Goal: Task Accomplishment & Management: Use online tool/utility

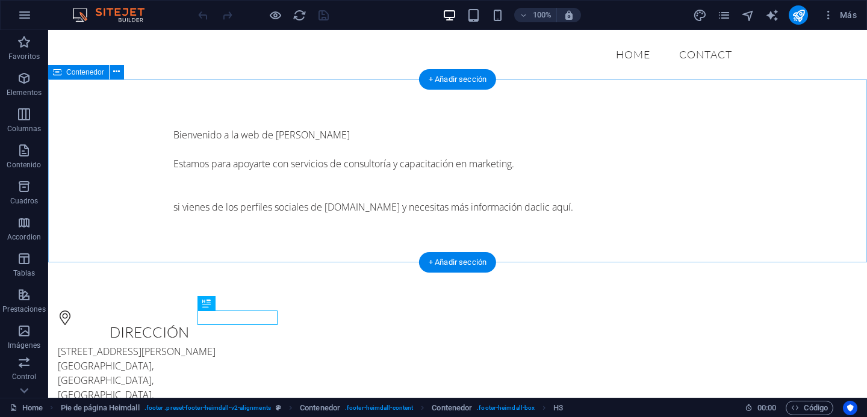
scroll to position [7, 0]
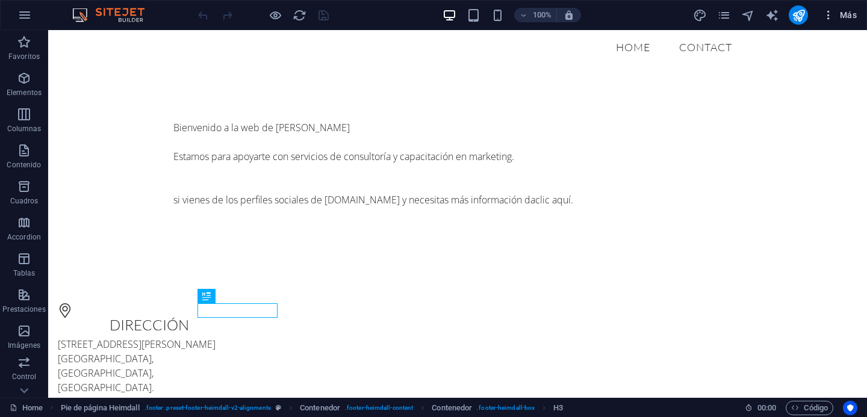
click at [859, 19] on button "Más" at bounding box center [839, 14] width 44 height 19
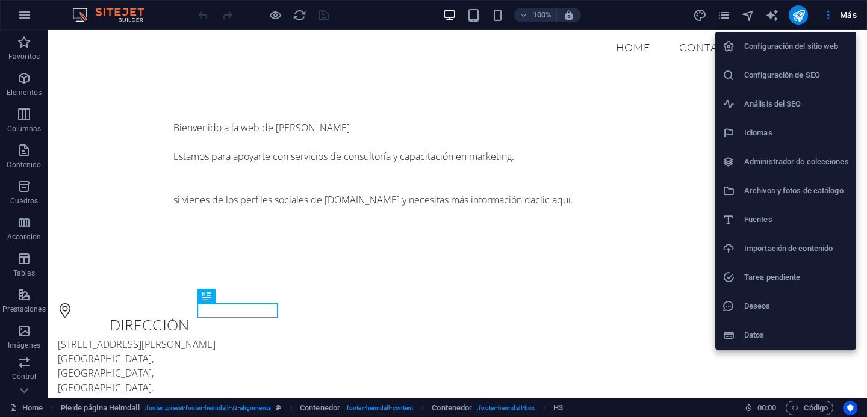
click at [850, 18] on div at bounding box center [433, 208] width 867 height 417
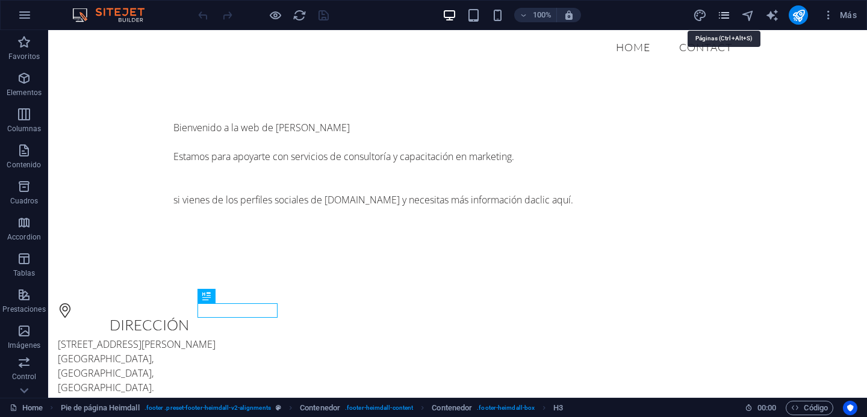
click at [728, 18] on icon "pages" at bounding box center [724, 15] width 14 height 14
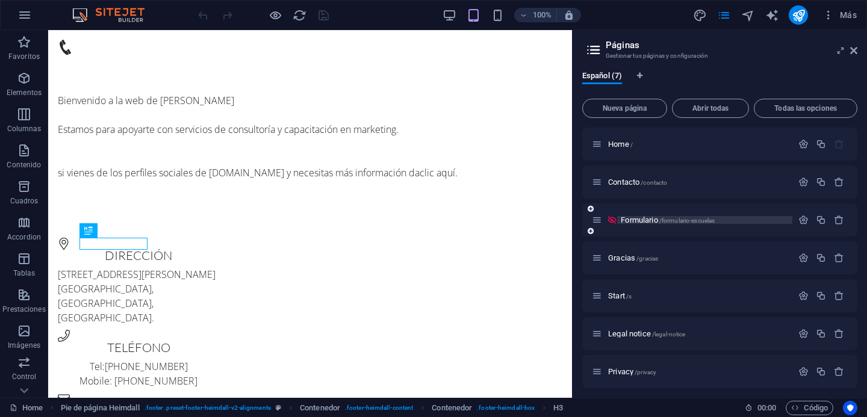
click at [640, 220] on span "Formulario /formulario-escuelas" at bounding box center [668, 219] width 94 height 9
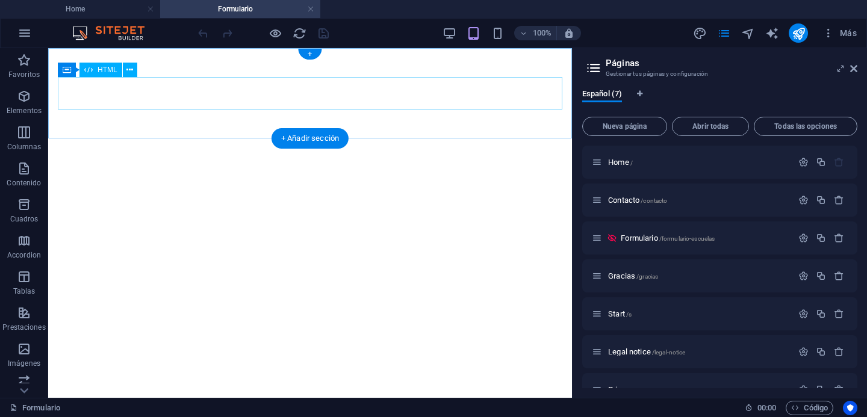
click at [82, 53] on div at bounding box center [310, 53] width 514 height 0
click at [69, 53] on div at bounding box center [310, 53] width 514 height 0
click at [105, 70] on span "HTML" at bounding box center [108, 69] width 20 height 7
click at [99, 53] on div at bounding box center [310, 53] width 514 height 0
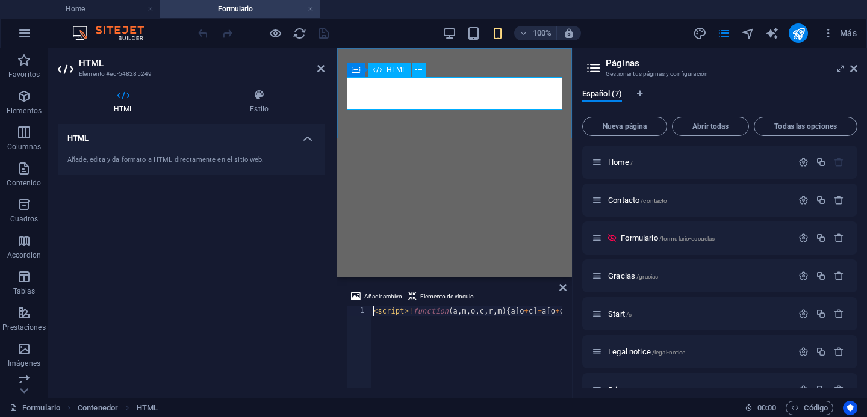
click at [390, 53] on div at bounding box center [454, 53] width 225 height 0
click at [384, 53] on div at bounding box center [454, 53] width 225 height 0
click at [361, 53] on div at bounding box center [454, 53] width 225 height 0
click at [401, 69] on span "HTML" at bounding box center [396, 69] width 20 height 7
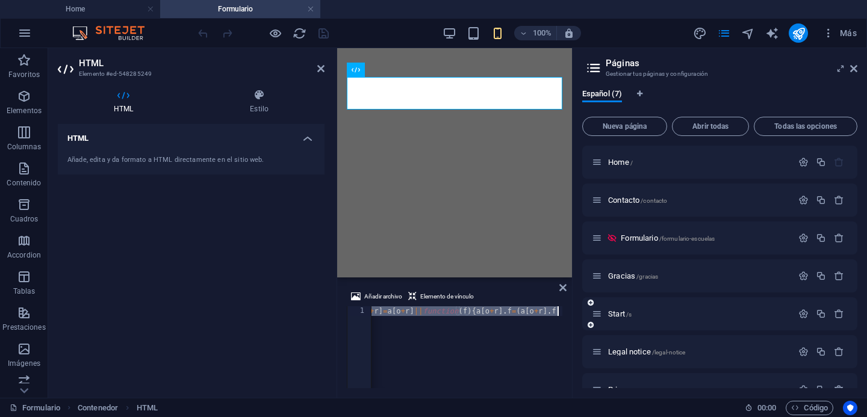
drag, startPoint x: 454, startPoint y: 313, endPoint x: 589, endPoint y: 320, distance: 135.0
click at [604, 310] on div "Home Formulario Favoritos Elementos Columnas Contenido Cuadros Accordion Tablas…" at bounding box center [433, 223] width 867 height 350
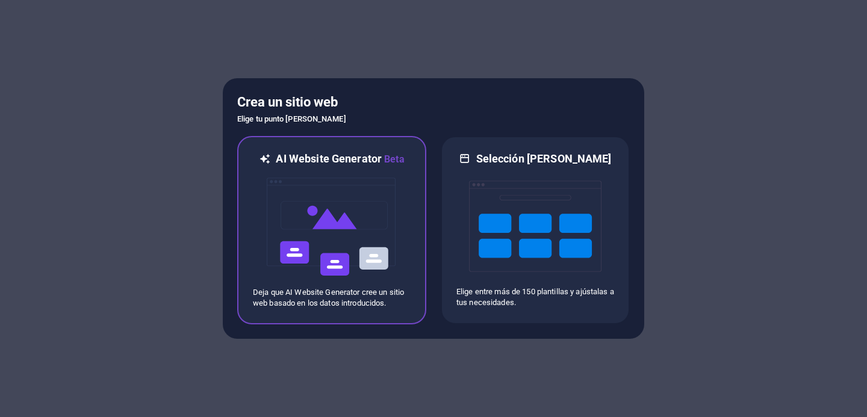
click at [326, 243] on img at bounding box center [331, 227] width 132 height 120
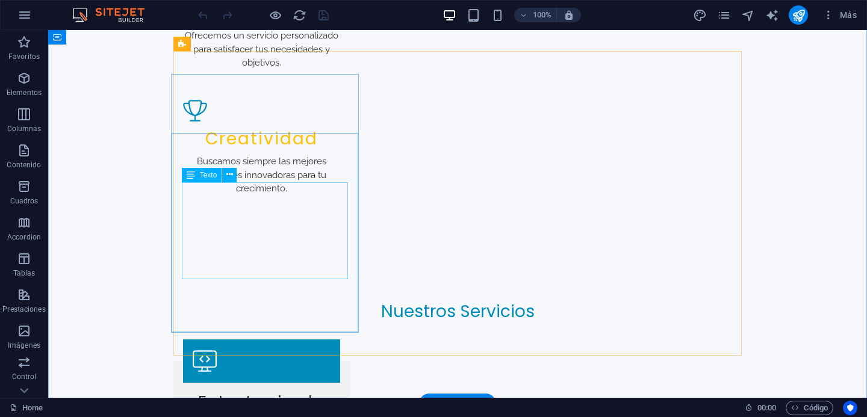
scroll to position [1528, 0]
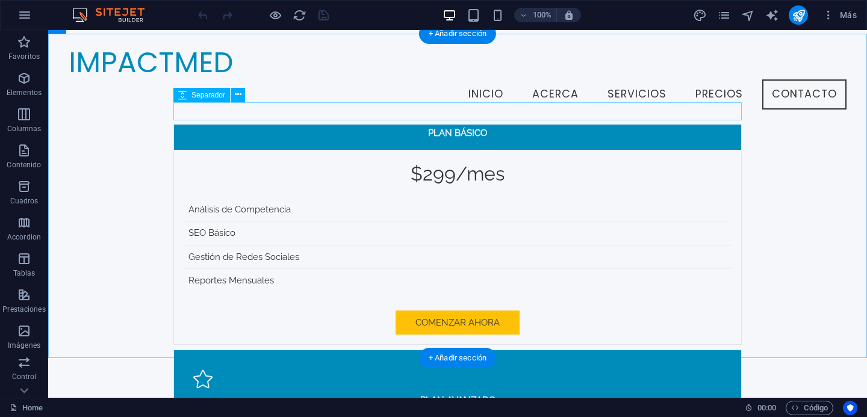
scroll to position [2669, 0]
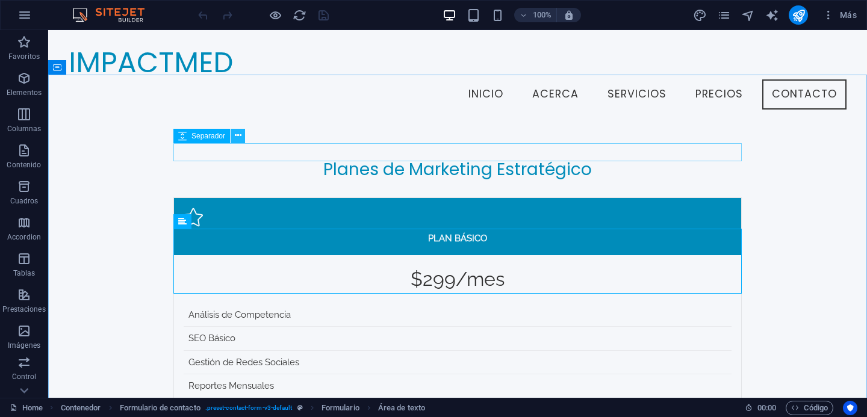
click at [238, 135] on icon at bounding box center [238, 135] width 7 height 13
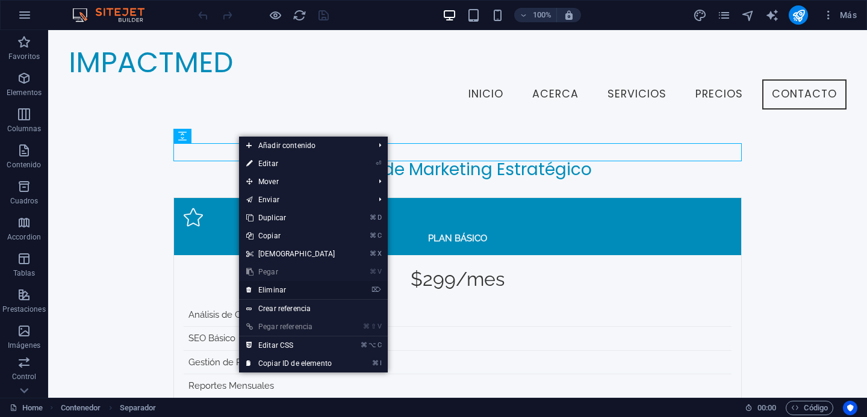
click at [295, 286] on link "⌦ Eliminar" at bounding box center [291, 290] width 104 height 18
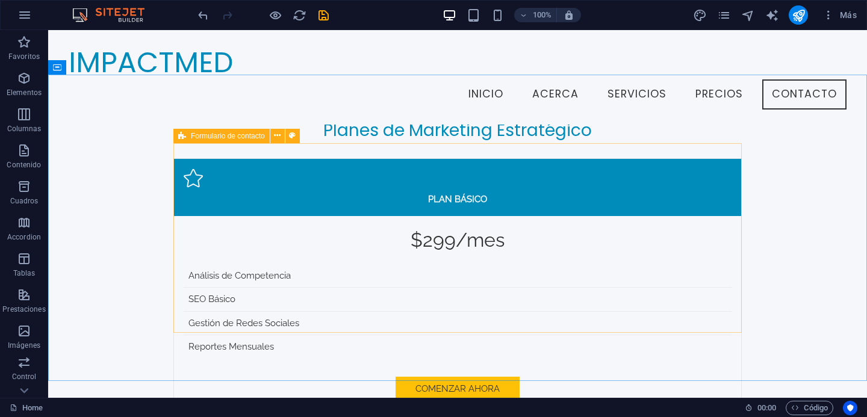
click at [179, 137] on icon at bounding box center [182, 136] width 8 height 14
click at [275, 138] on icon at bounding box center [277, 135] width 7 height 13
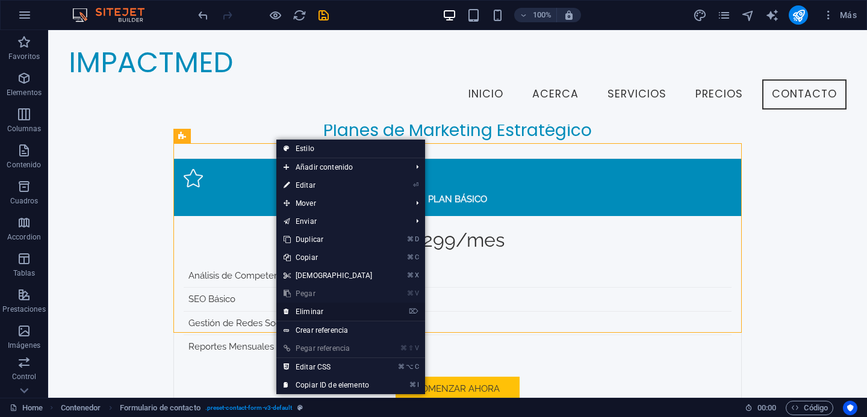
click at [317, 311] on link "⌦ Eliminar" at bounding box center [328, 312] width 104 height 18
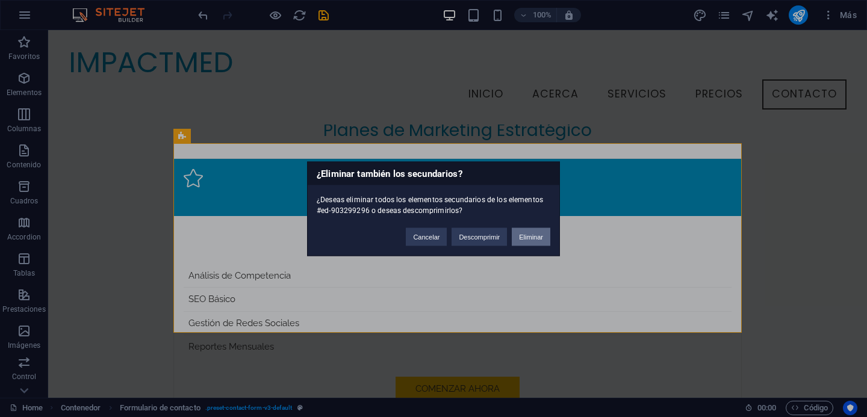
click at [530, 238] on button "Eliminar" at bounding box center [531, 237] width 39 height 18
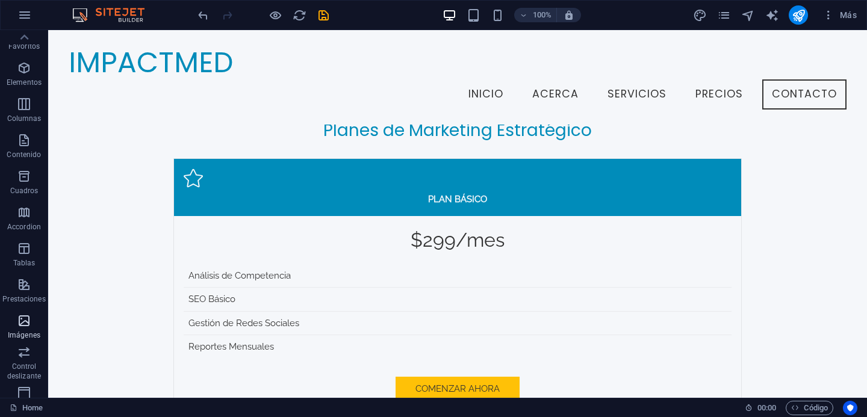
scroll to position [0, 0]
click at [25, 85] on span "Elementos" at bounding box center [24, 85] width 48 height 29
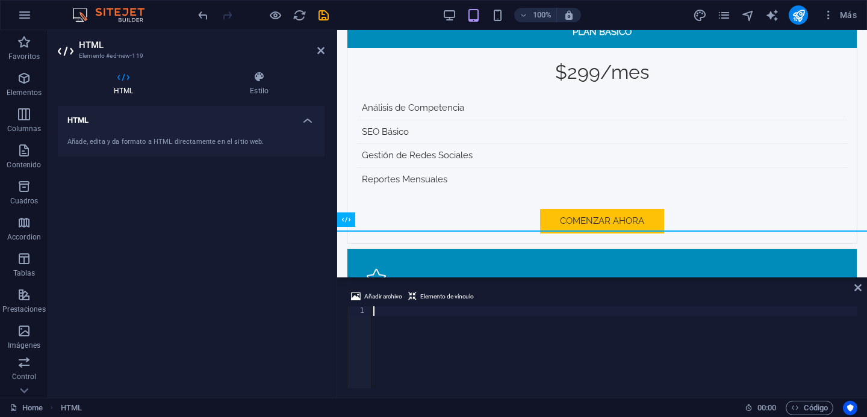
scroll to position [2642, 0]
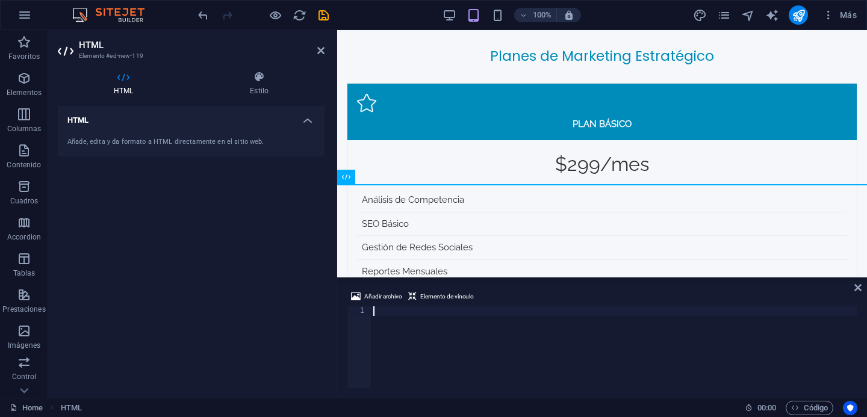
click at [148, 140] on div "Añade, edita y da formato a HTML directamente en el sitio web." at bounding box center [190, 142] width 247 height 10
click at [223, 143] on div "Añade, edita y da formato a HTML directamente en el sitio web." at bounding box center [190, 142] width 247 height 10
click at [132, 81] on icon at bounding box center [123, 77] width 131 height 12
click at [123, 81] on icon at bounding box center [123, 77] width 131 height 12
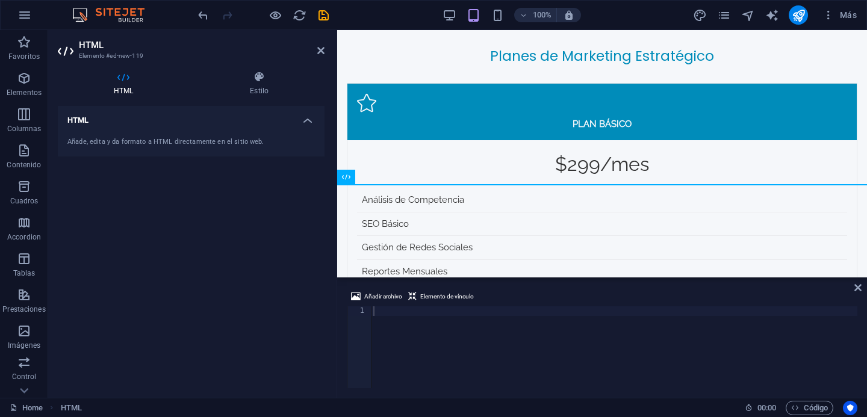
click at [144, 122] on h4 "HTML" at bounding box center [191, 117] width 267 height 22
click at [219, 116] on h4 "HTML" at bounding box center [191, 120] width 267 height 29
click at [124, 83] on h4 "HTML" at bounding box center [126, 83] width 136 height 25
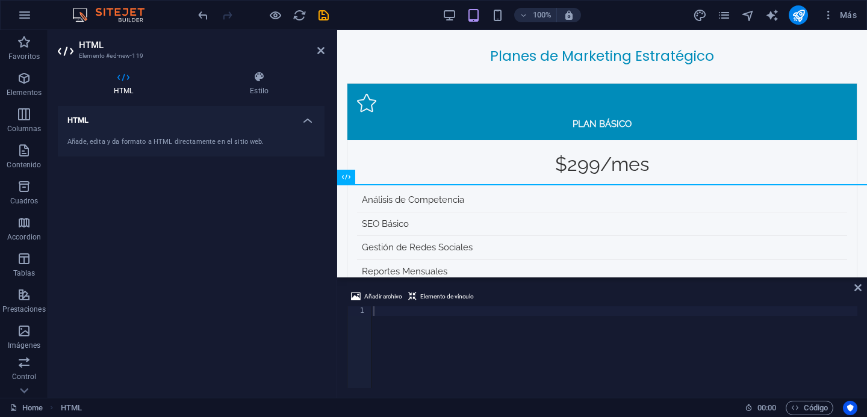
click at [120, 77] on icon at bounding box center [123, 77] width 131 height 12
click at [395, 310] on div at bounding box center [614, 356] width 486 height 101
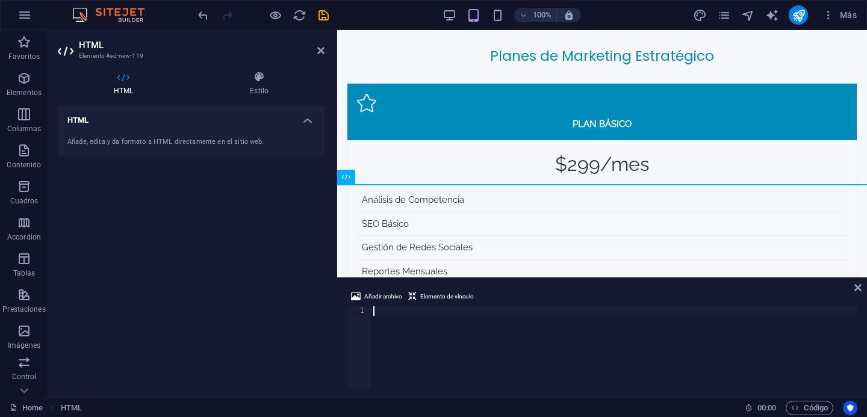
paste textarea
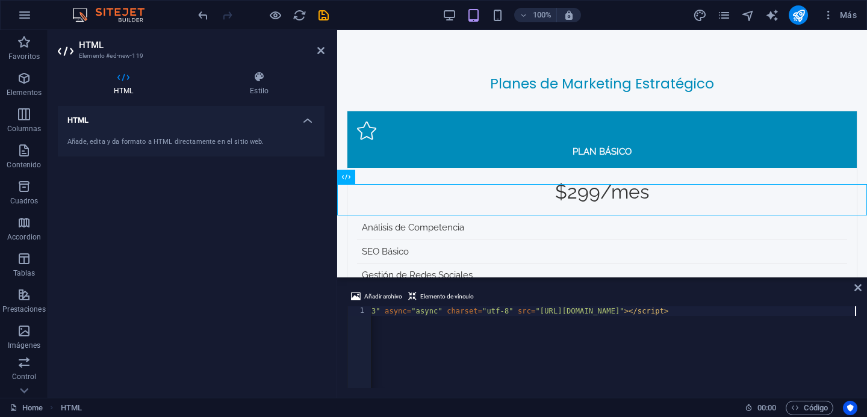
click at [231, 307] on div "HTML Añade, edita y da formato a HTML directamente en el sitio web." at bounding box center [191, 247] width 267 height 282
drag, startPoint x: 515, startPoint y: 332, endPoint x: 490, endPoint y: 309, distance: 34.5
click at [859, 290] on icon at bounding box center [857, 288] width 7 height 10
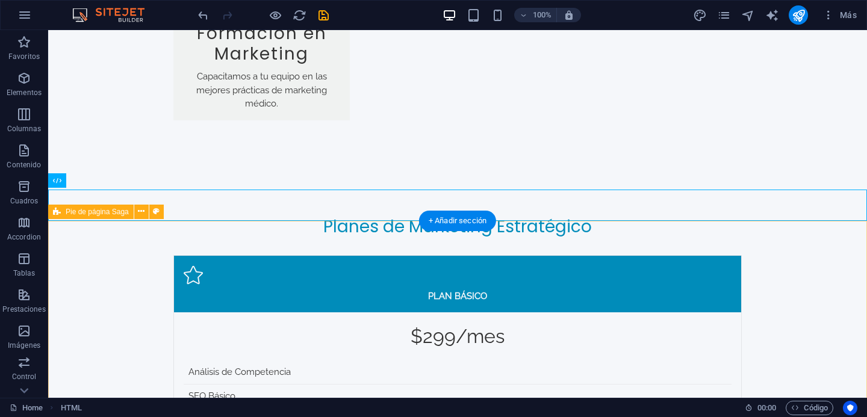
scroll to position [2734, 0]
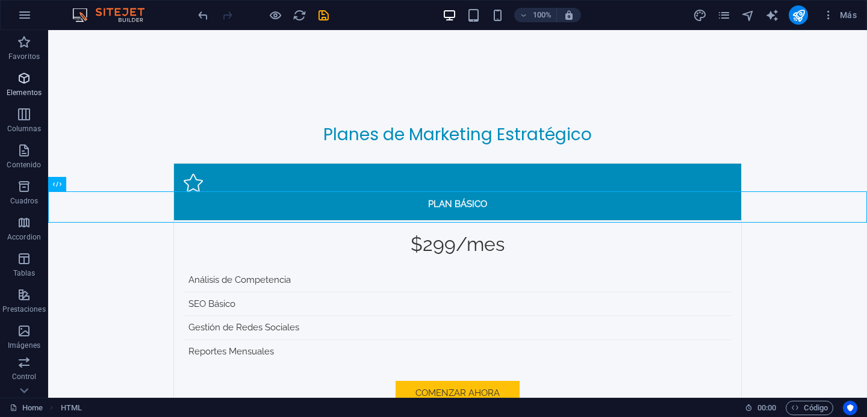
click at [18, 84] on icon "button" at bounding box center [24, 78] width 14 height 14
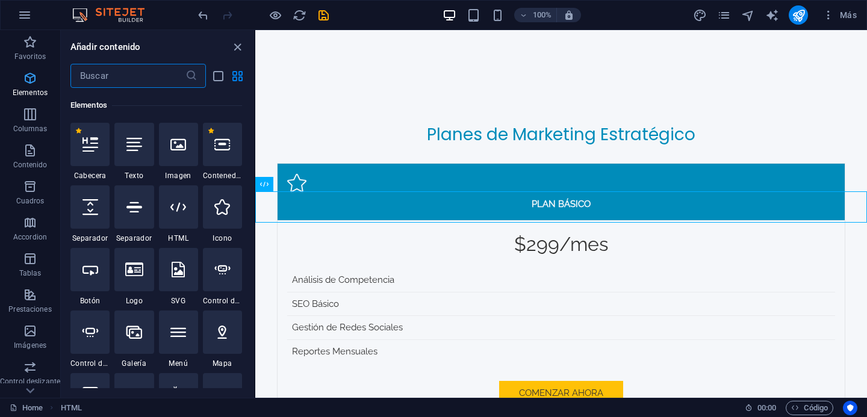
scroll to position [348, 0]
click at [99, 78] on input "text" at bounding box center [127, 76] width 115 height 24
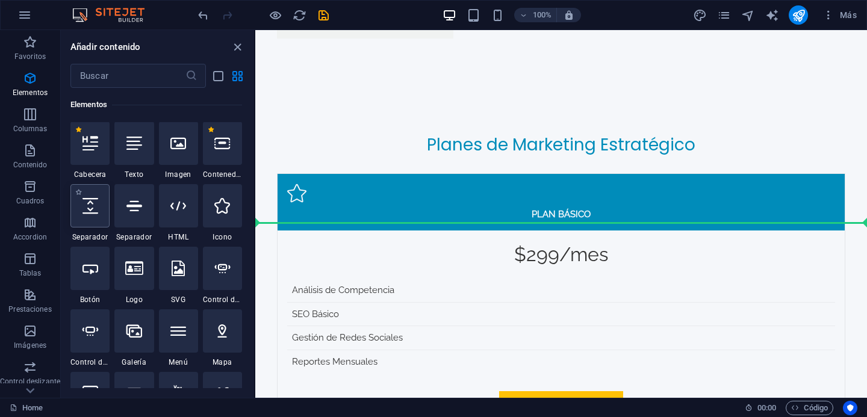
select select "px"
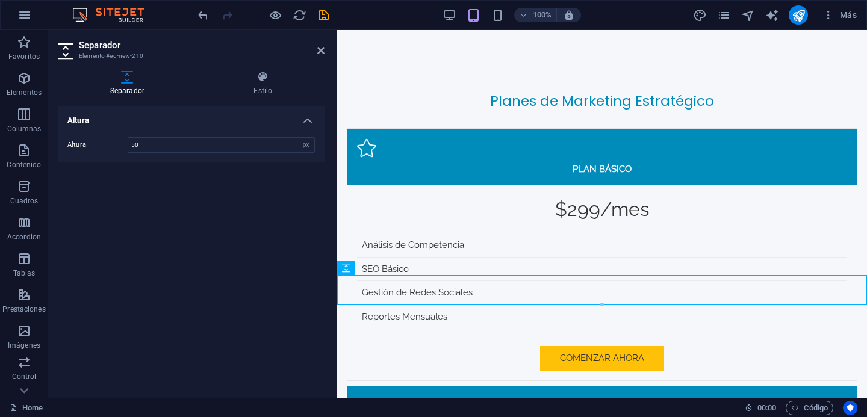
scroll to position [2744, 0]
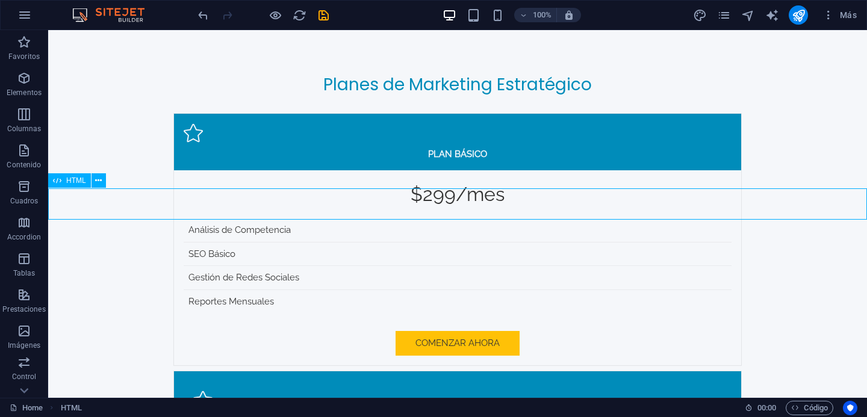
scroll to position [2734, 0]
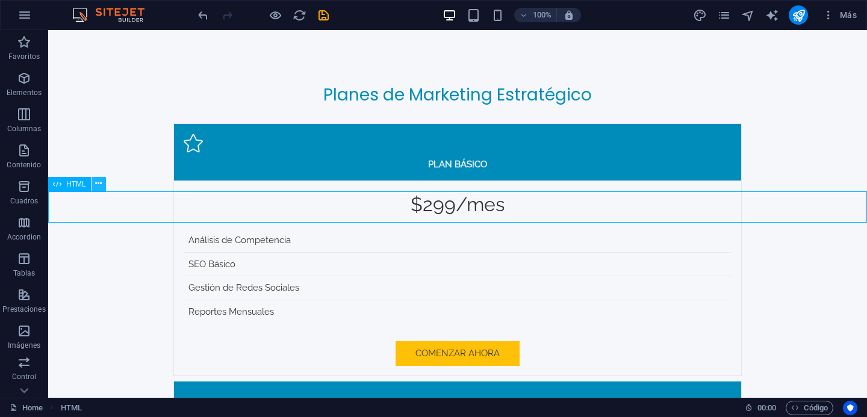
click at [98, 184] on icon at bounding box center [98, 184] width 7 height 13
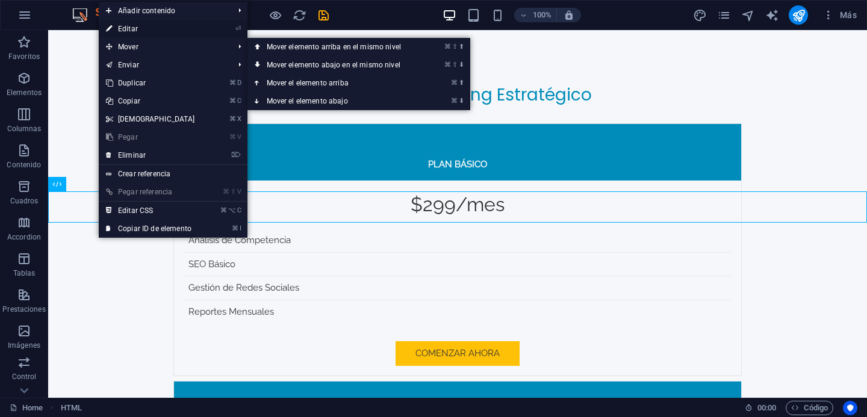
click at [156, 30] on link "⏎ Editar" at bounding box center [151, 29] width 104 height 18
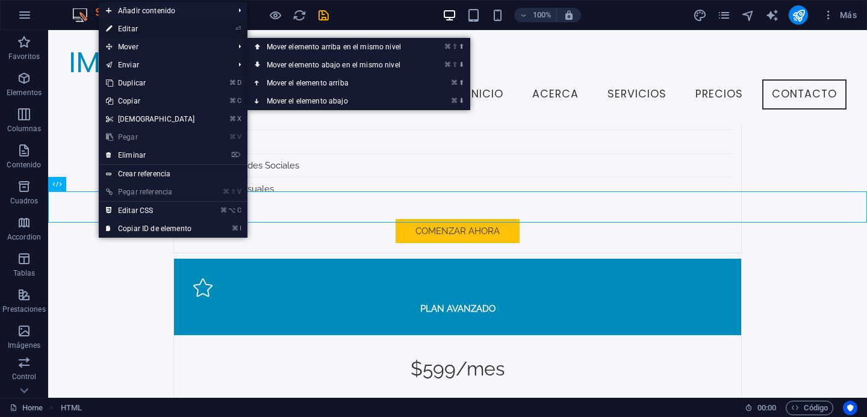
scroll to position [2642, 0]
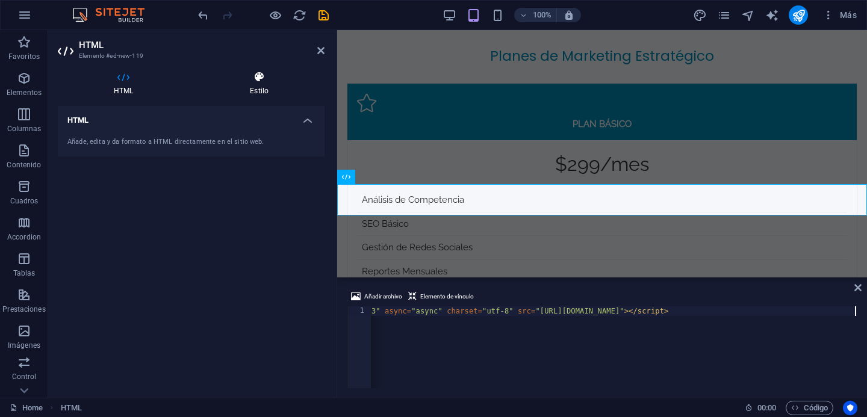
click at [267, 76] on icon at bounding box center [259, 77] width 131 height 12
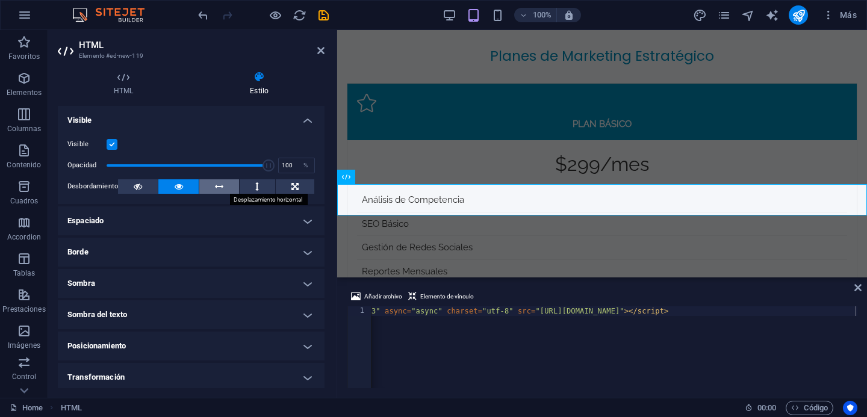
click at [215, 187] on icon at bounding box center [219, 186] width 8 height 14
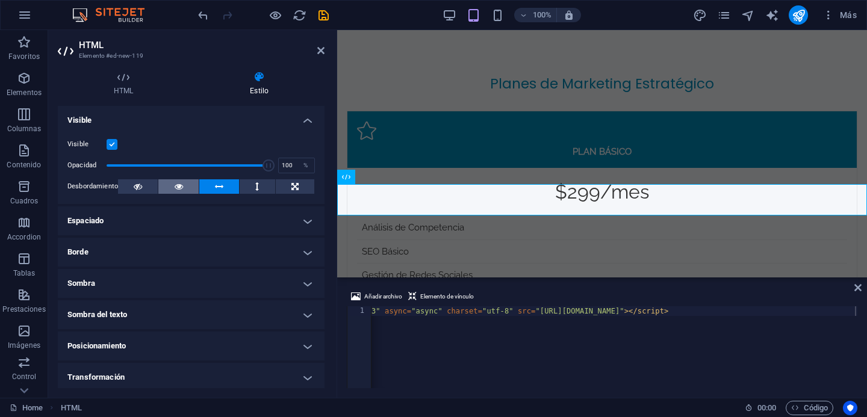
click at [169, 187] on button at bounding box center [178, 186] width 40 height 14
click at [173, 221] on h4 "Espaciado" at bounding box center [191, 220] width 267 height 29
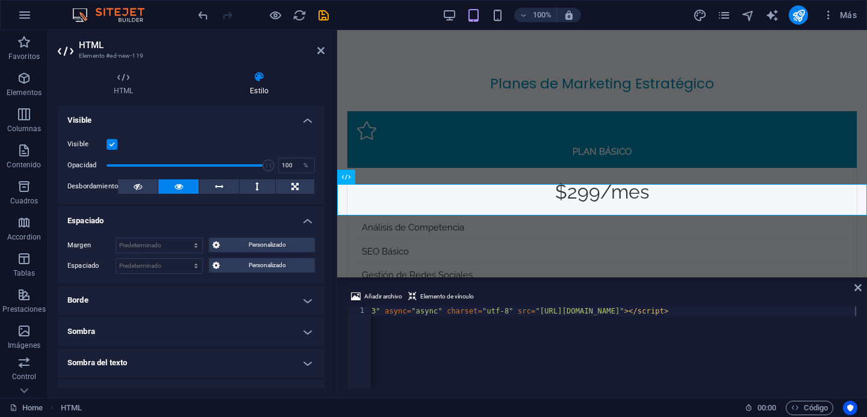
click at [173, 221] on h4 "Espaciado" at bounding box center [191, 217] width 267 height 22
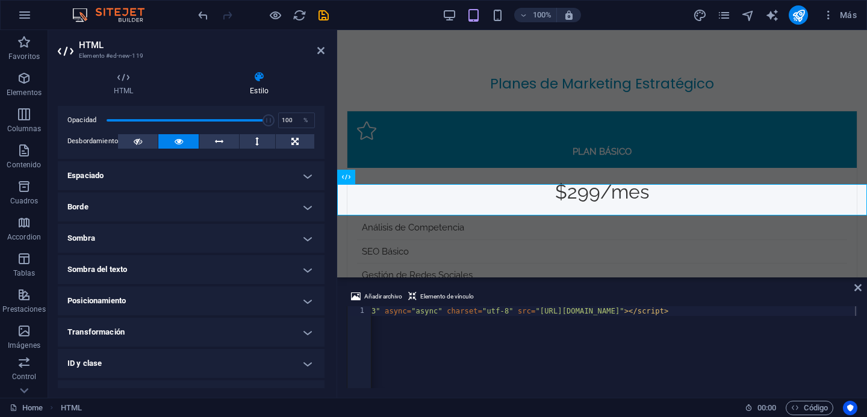
scroll to position [48, 0]
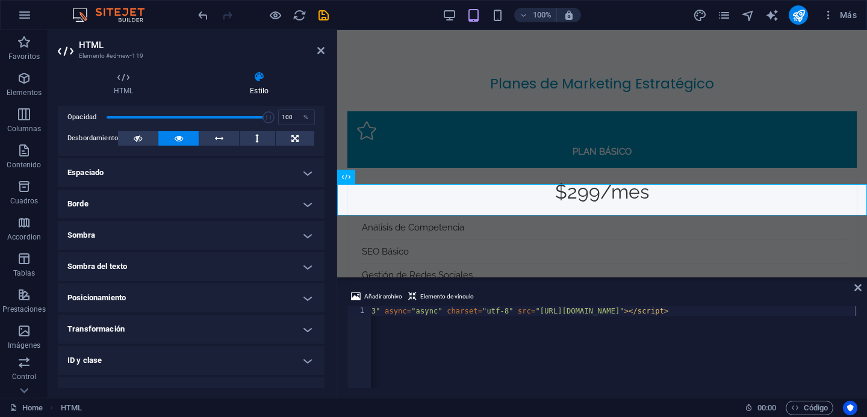
click at [172, 294] on h4 "Posicionamiento" at bounding box center [191, 297] width 267 height 29
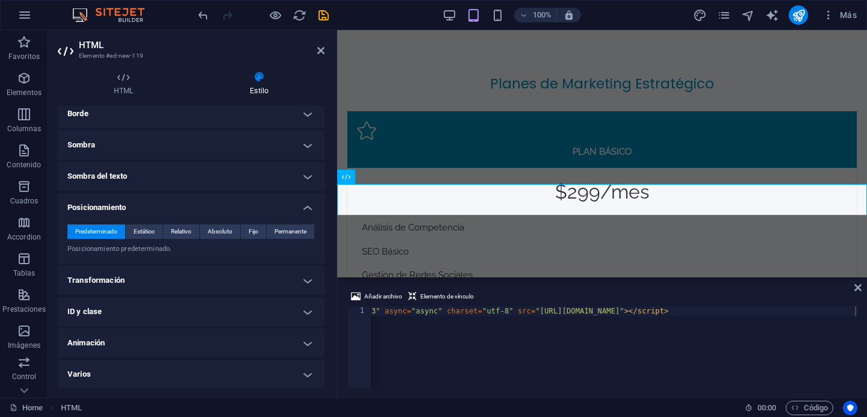
scroll to position [139, 0]
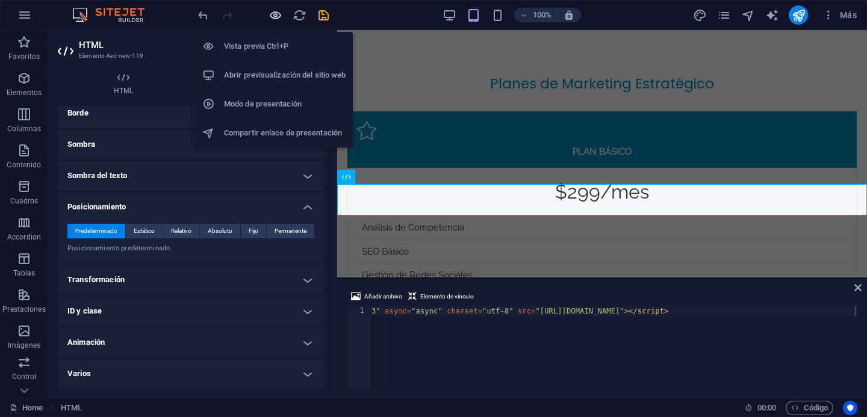
click at [273, 13] on icon "button" at bounding box center [275, 15] width 14 height 14
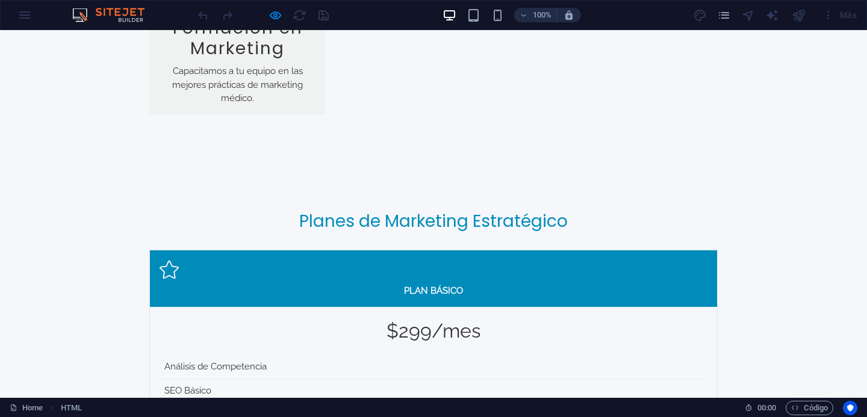
scroll to position [2600, 0]
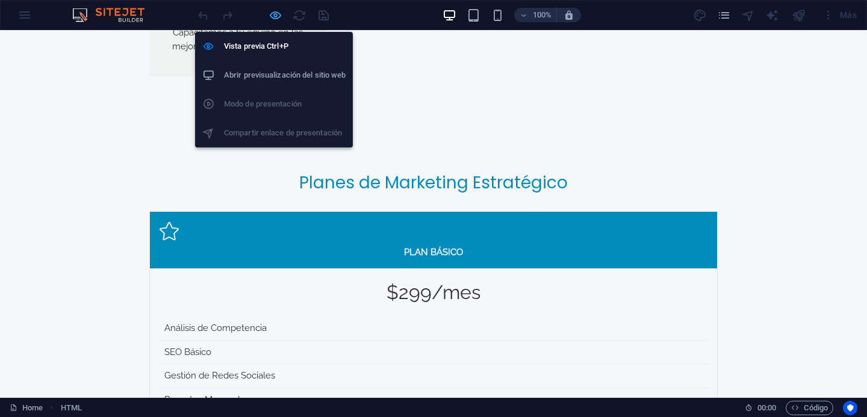
click at [273, 17] on icon "button" at bounding box center [275, 15] width 14 height 14
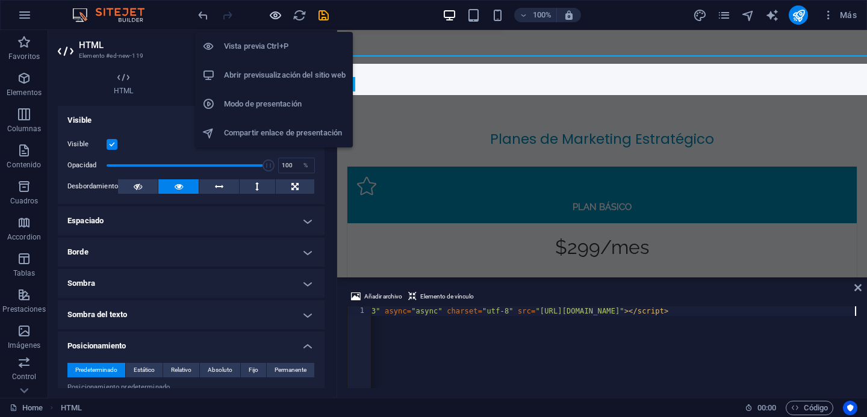
scroll to position [2687, 0]
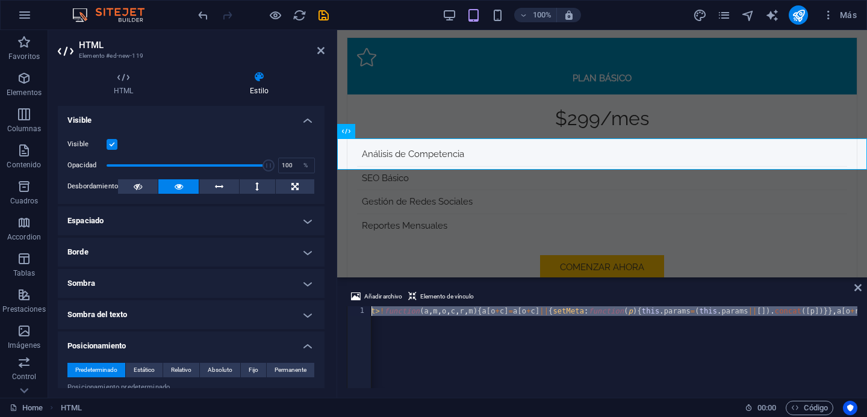
scroll to position [0, 1829]
drag, startPoint x: 406, startPoint y: 315, endPoint x: 260, endPoint y: 317, distance: 146.3
click at [260, 317] on div "HTML Elemento #ed-new-119 HTML Estilo HTML Añade, edita y da formato a HTML dir…" at bounding box center [457, 214] width 819 height 368
type textarea "<script>!function(a,m,o,c,r,m){a[o+c]=a[o+c]||{setMeta:function(p){this.params=…"
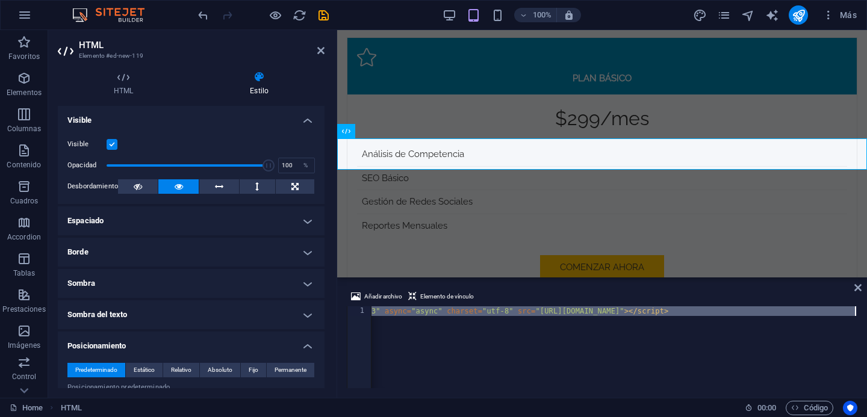
scroll to position [0, 0]
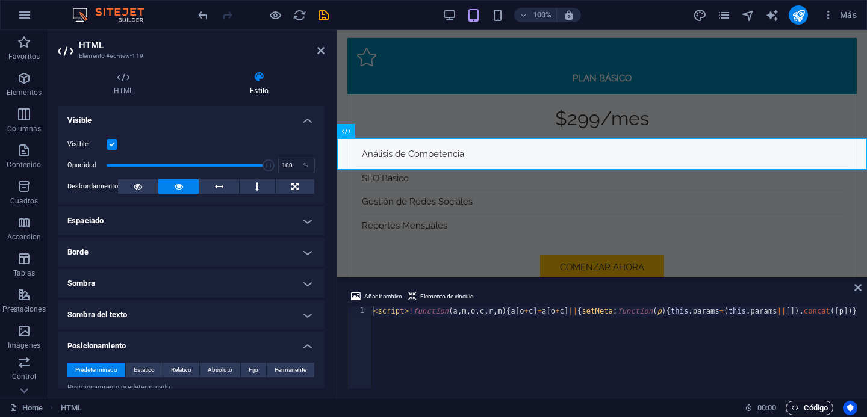
click at [794, 411] on icon "button" at bounding box center [795, 408] width 8 height 8
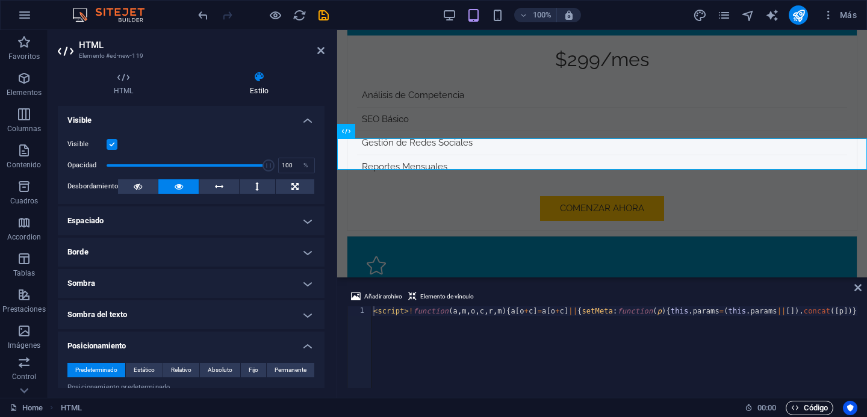
scroll to position [3931, 0]
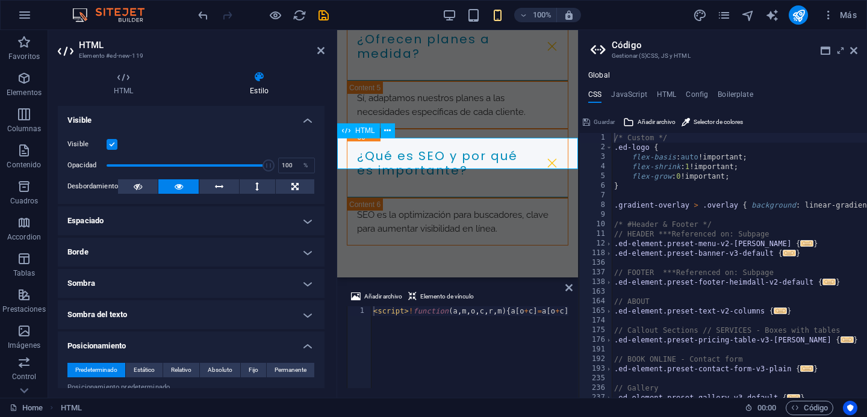
click at [410, 374] on div at bounding box center [457, 389] width 241 height 31
click at [807, 407] on span "Código" at bounding box center [809, 408] width 37 height 14
click at [853, 54] on icon at bounding box center [853, 51] width 7 height 10
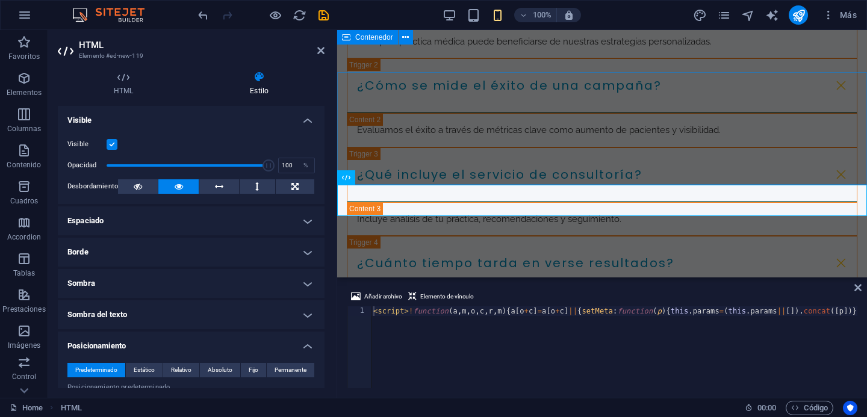
scroll to position [2687, 0]
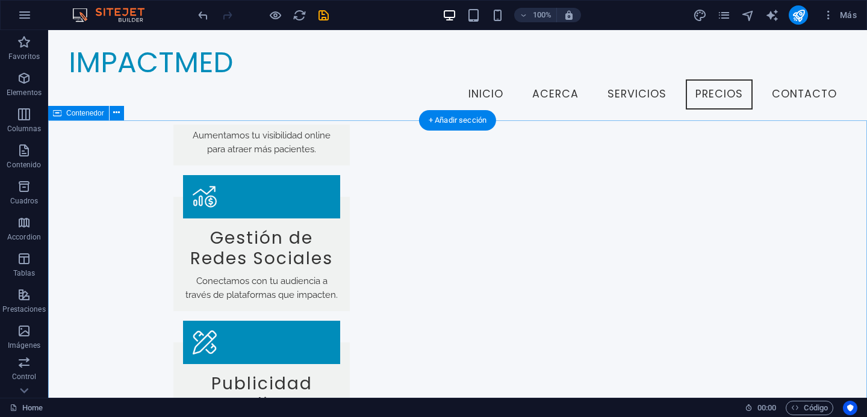
scroll to position [1985, 0]
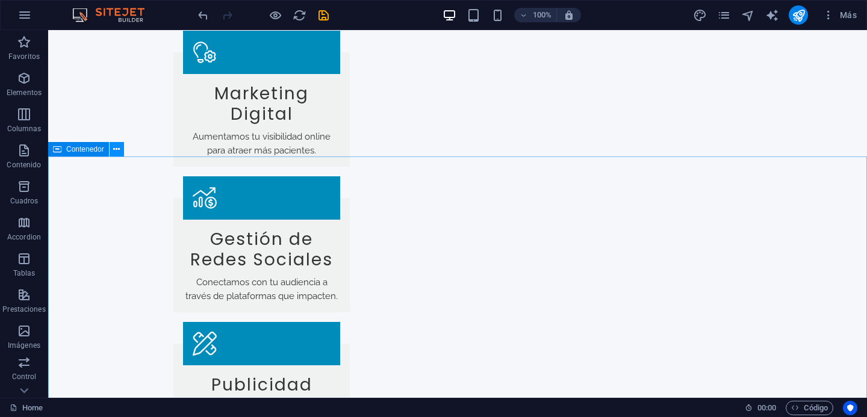
click at [117, 150] on icon at bounding box center [116, 149] width 7 height 13
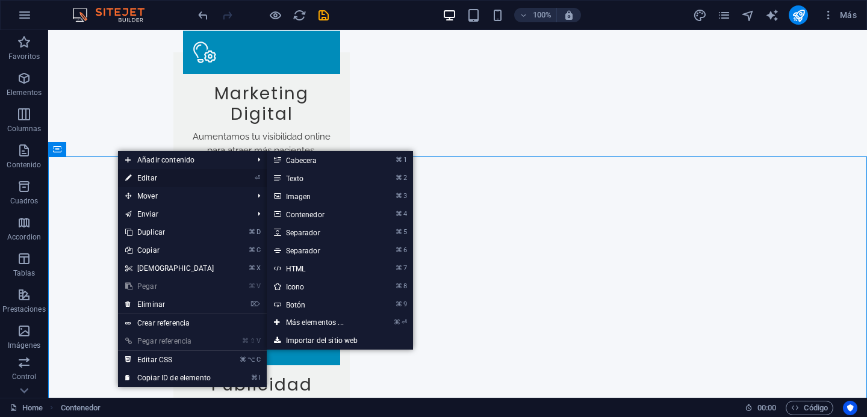
click at [160, 181] on link "⏎ Editar" at bounding box center [170, 178] width 104 height 18
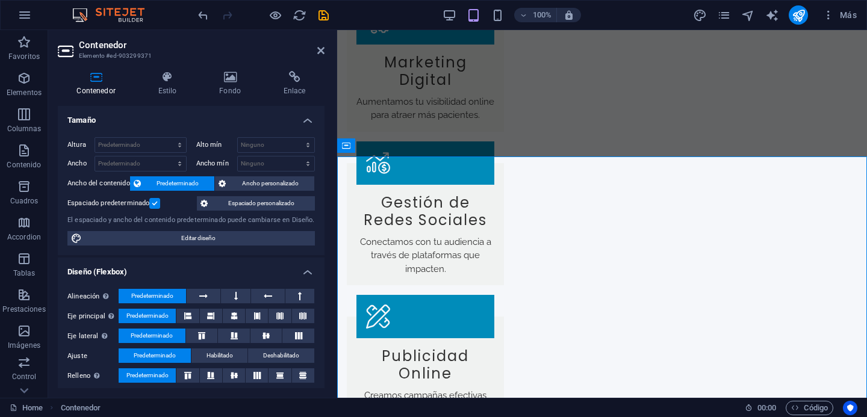
scroll to position [1999, 0]
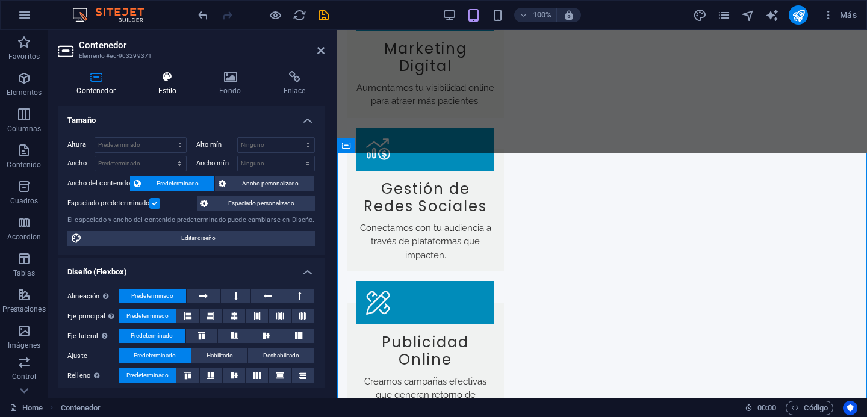
click at [164, 87] on h4 "Estilo" at bounding box center [169, 83] width 61 height 25
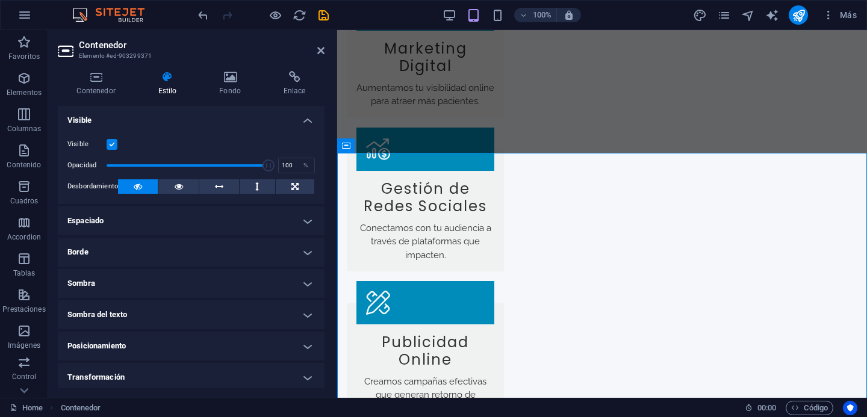
click at [113, 145] on label at bounding box center [112, 144] width 11 height 11
click at [0, 0] on input "Visible" at bounding box center [0, 0] width 0 height 0
click at [320, 51] on icon at bounding box center [320, 51] width 7 height 10
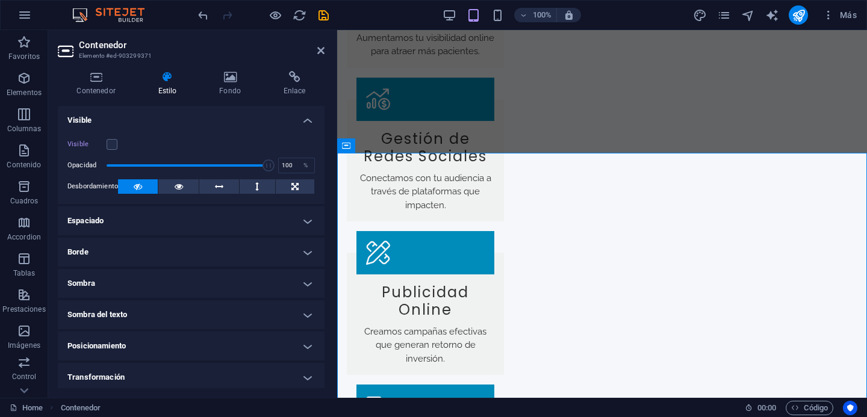
scroll to position [1985, 0]
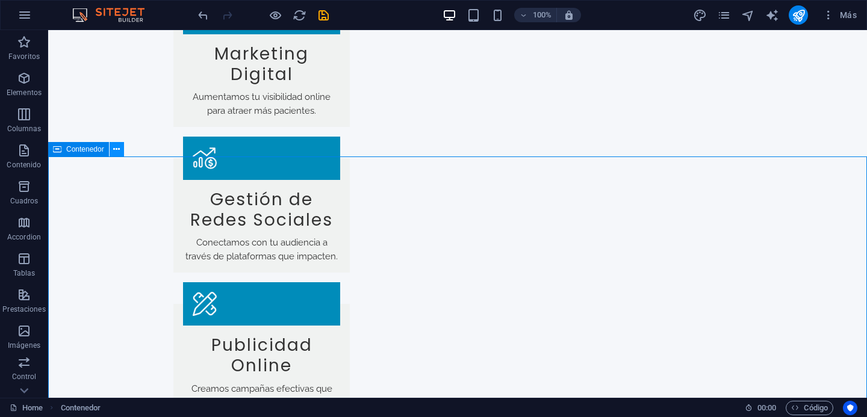
click at [114, 149] on icon at bounding box center [116, 149] width 7 height 13
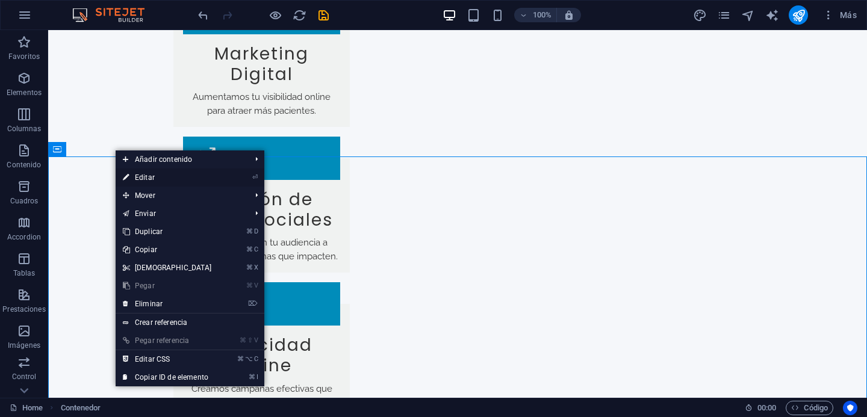
click at [162, 180] on link "⏎ Editar" at bounding box center [168, 178] width 104 height 18
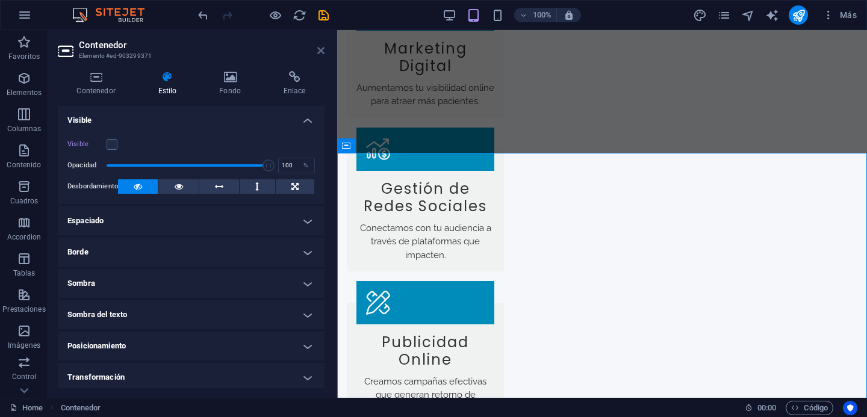
click at [319, 54] on icon at bounding box center [320, 51] width 7 height 10
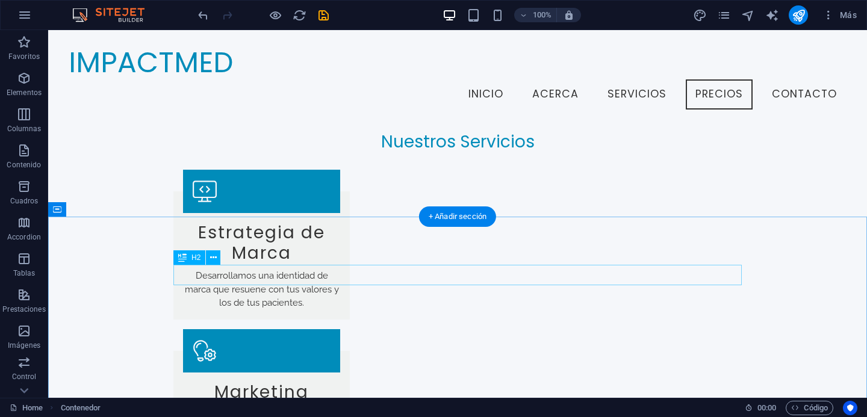
scroll to position [1613, 0]
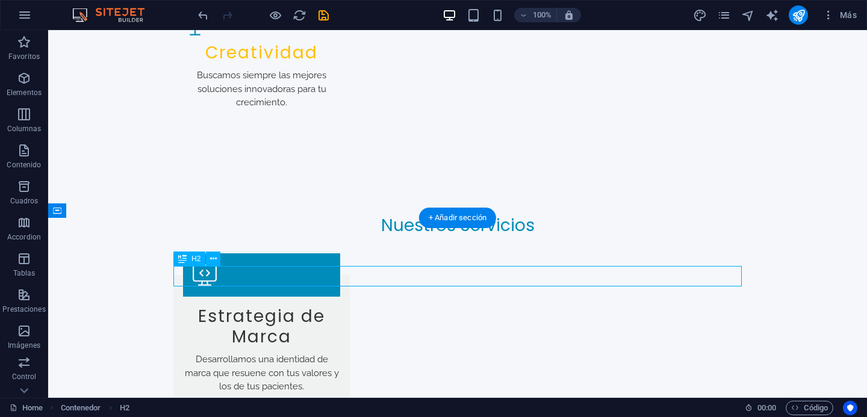
scroll to position [1675, 0]
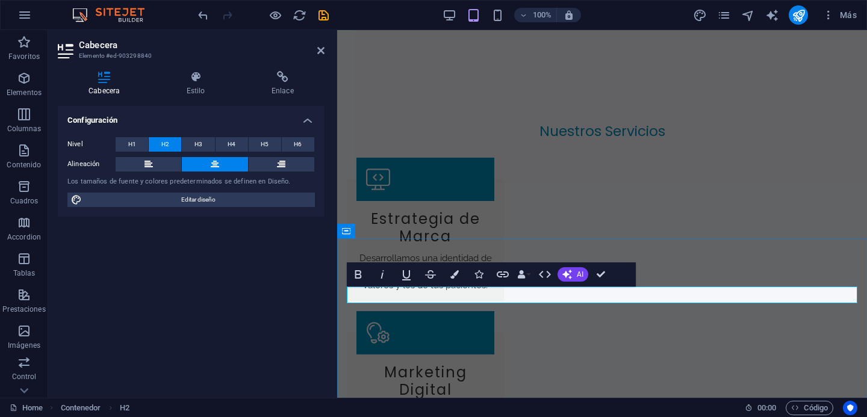
drag, startPoint x: 646, startPoint y: 295, endPoint x: 627, endPoint y: 297, distance: 18.8
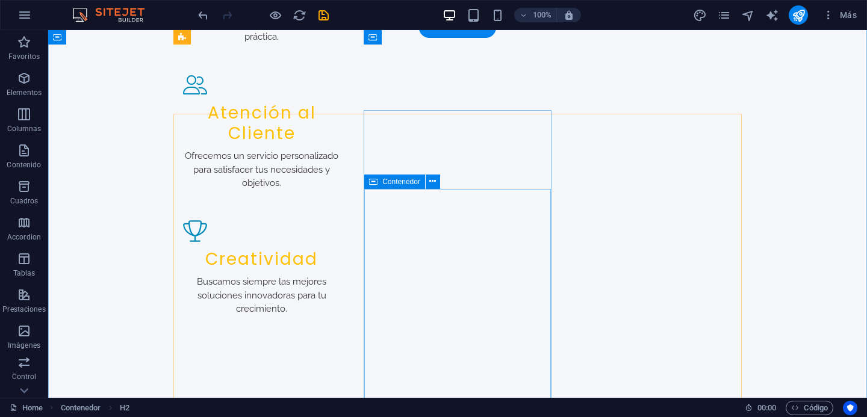
scroll to position [1423, 0]
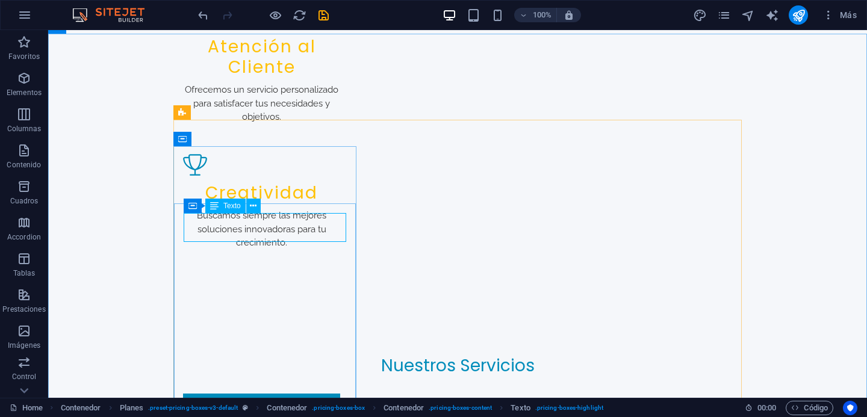
click at [232, 206] on span "Texto" at bounding box center [231, 205] width 17 height 7
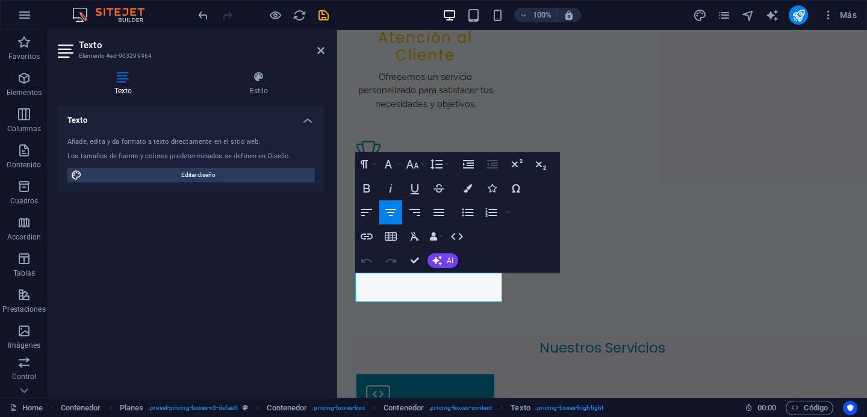
scroll to position [1419, 0]
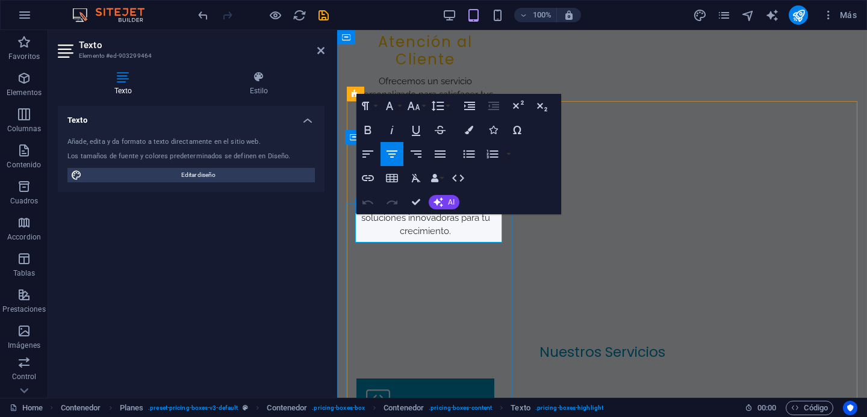
drag, startPoint x: 426, startPoint y: 230, endPoint x: 395, endPoint y: 234, distance: 31.0
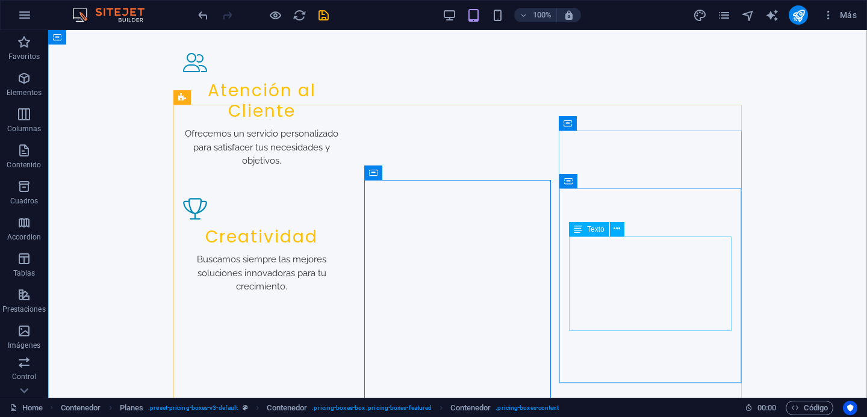
scroll to position [1439, 0]
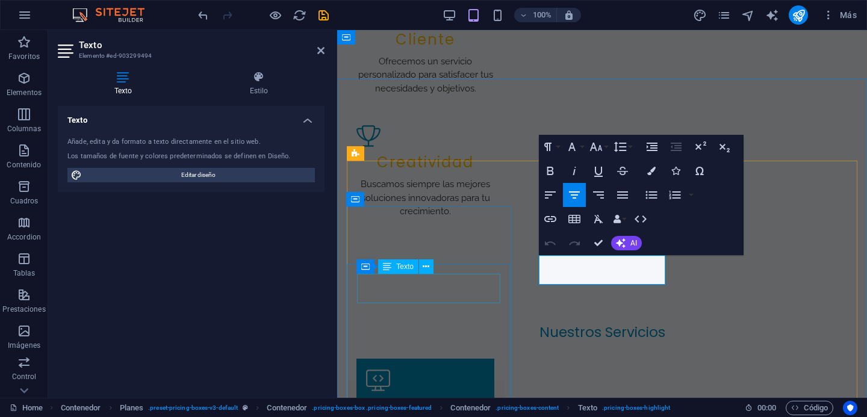
scroll to position [1419, 0]
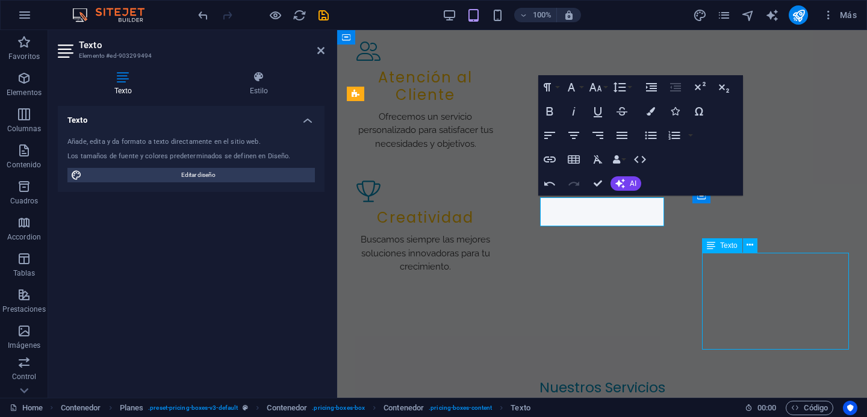
scroll to position [1439, 0]
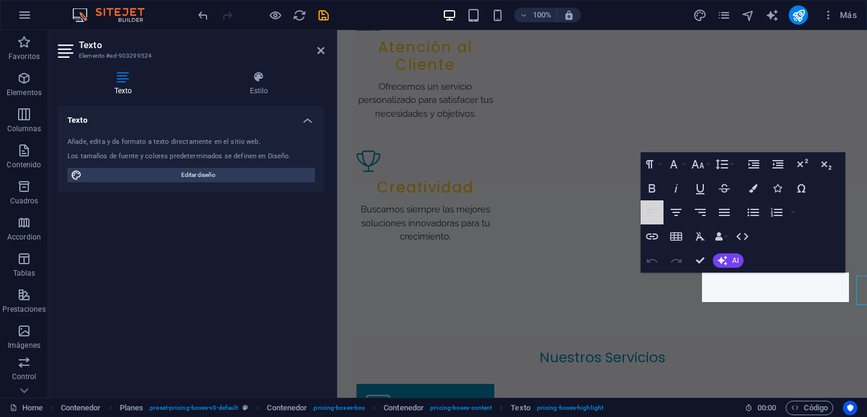
scroll to position [1419, 0]
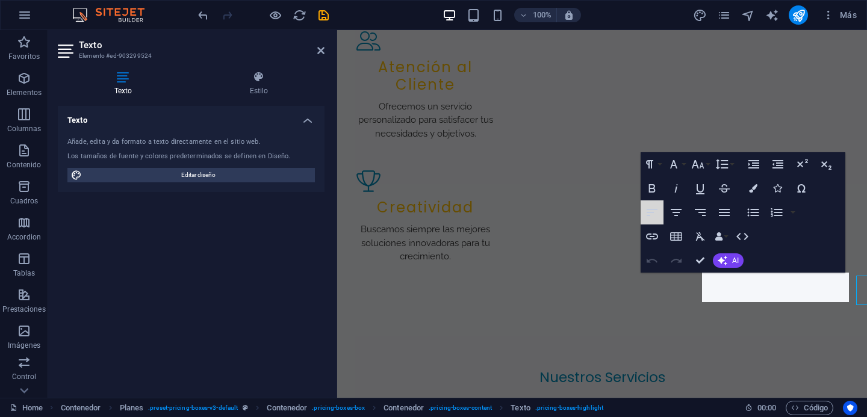
click at [640, 214] on button "Align Left" at bounding box center [651, 212] width 23 height 24
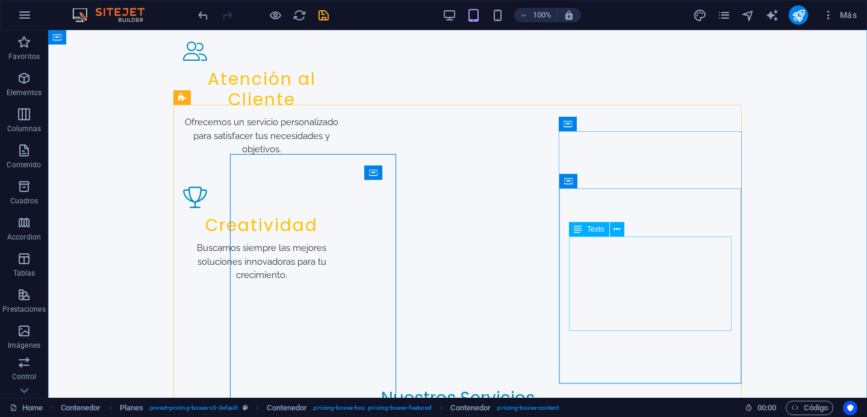
scroll to position [1439, 0]
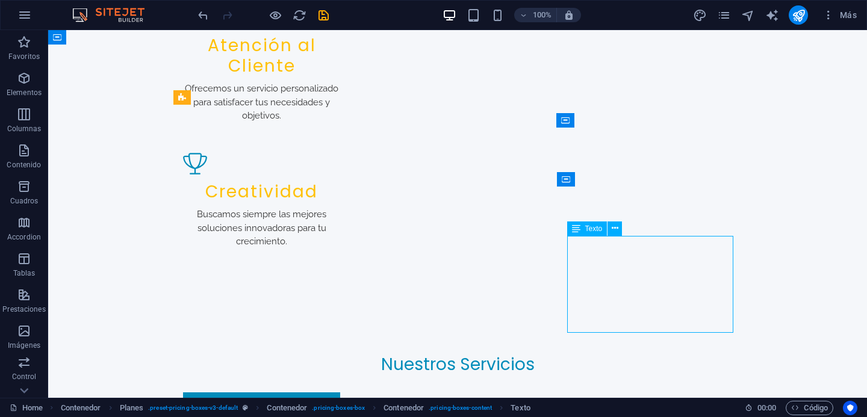
scroll to position [1419, 0]
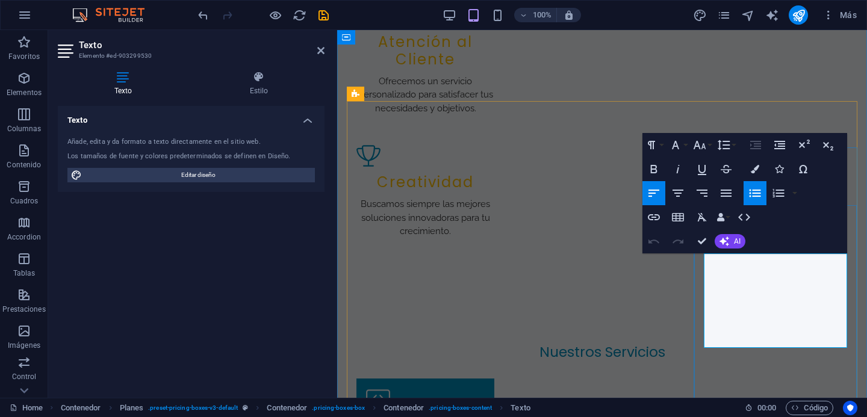
drag, startPoint x: 752, startPoint y: 309, endPoint x: 843, endPoint y: 315, distance: 91.1
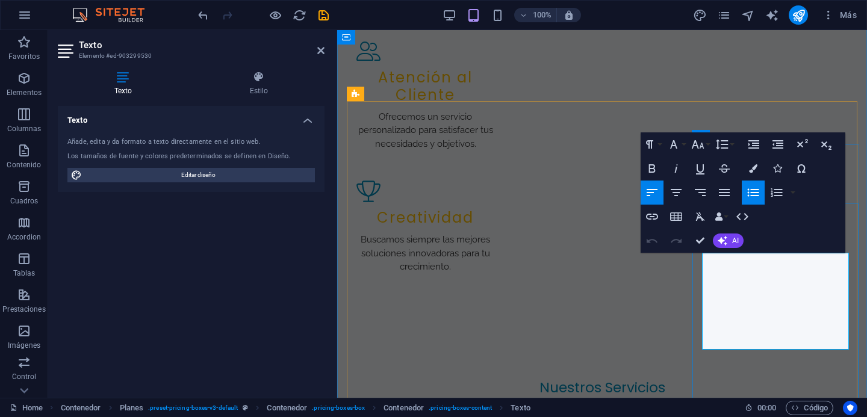
copy li "Publicidad en Redes Sociales"
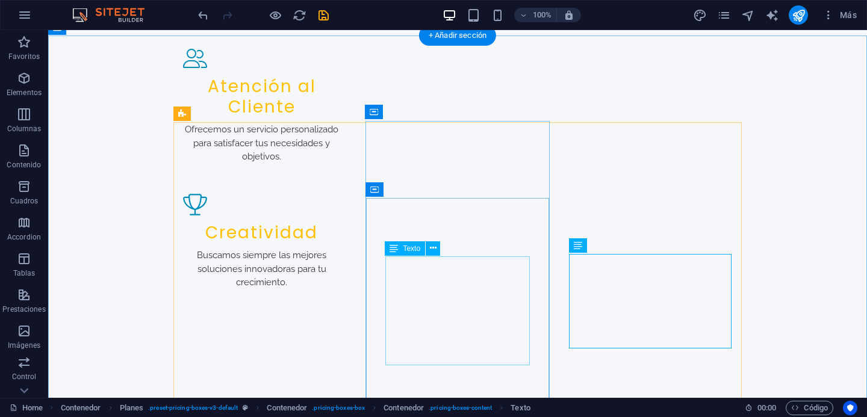
scroll to position [1422, 0]
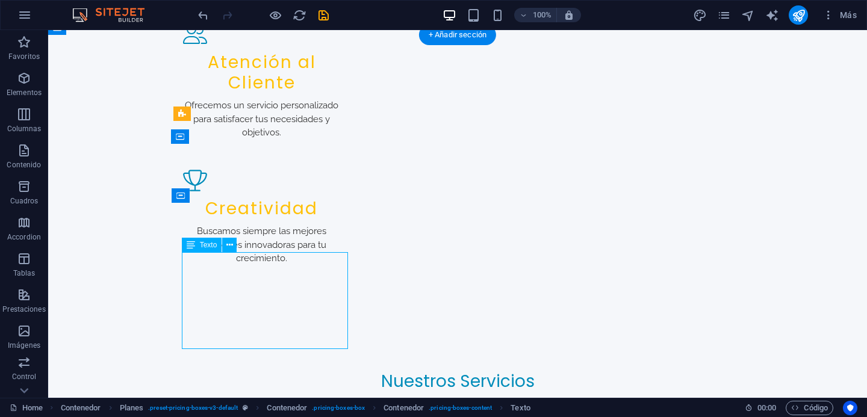
scroll to position [1417, 0]
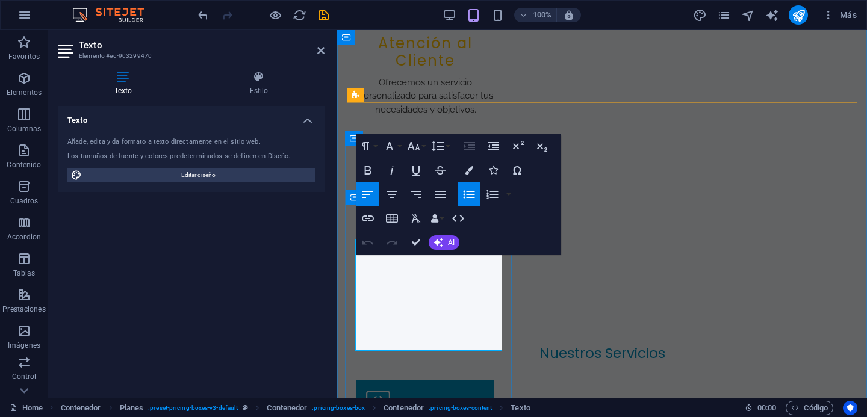
drag, startPoint x: 432, startPoint y: 292, endPoint x: 346, endPoint y: 290, distance: 85.5
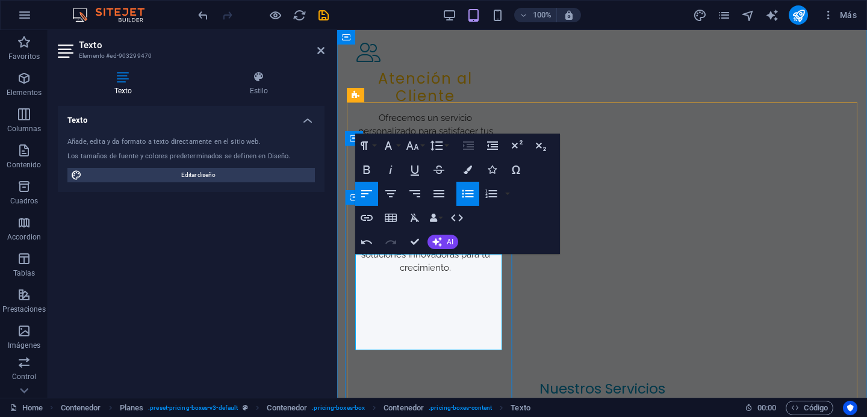
drag, startPoint x: 441, startPoint y: 317, endPoint x: 354, endPoint y: 310, distance: 86.9
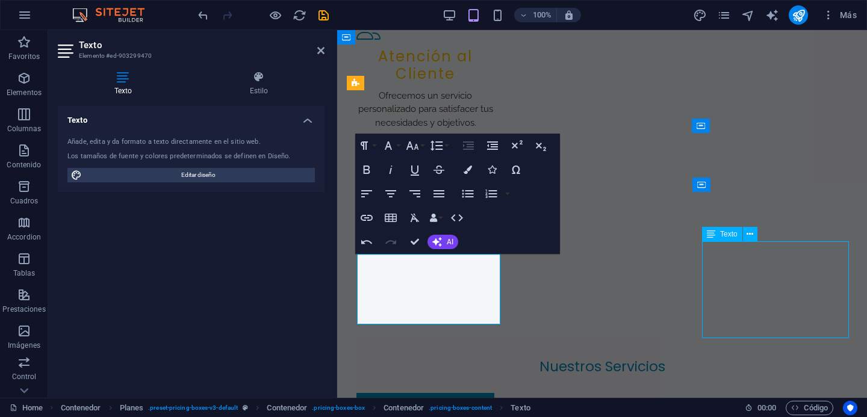
scroll to position [1449, 0]
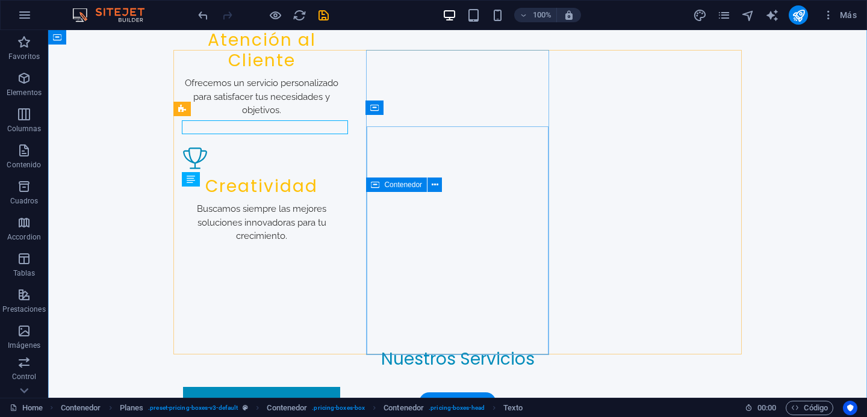
scroll to position [1428, 0]
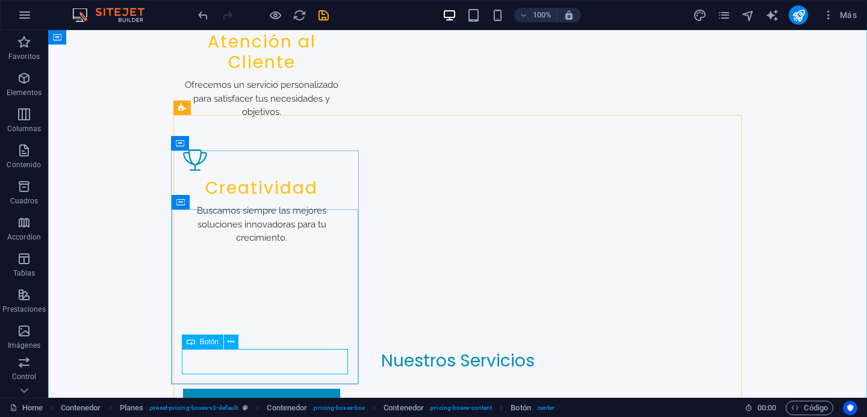
click at [205, 343] on span "Botón" at bounding box center [209, 341] width 19 height 7
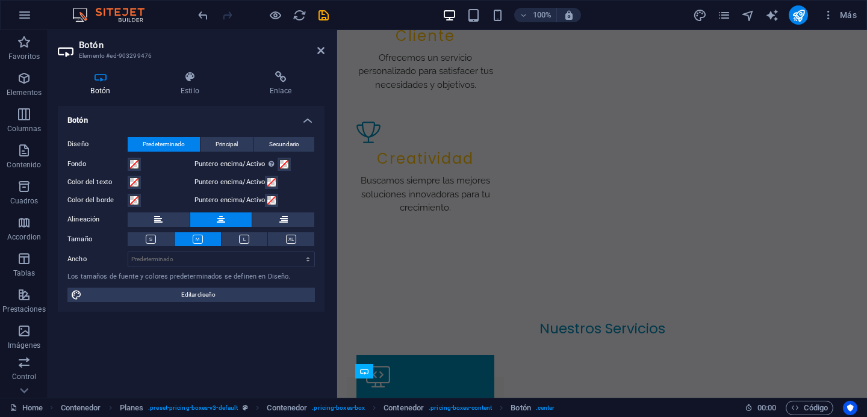
scroll to position [1408, 0]
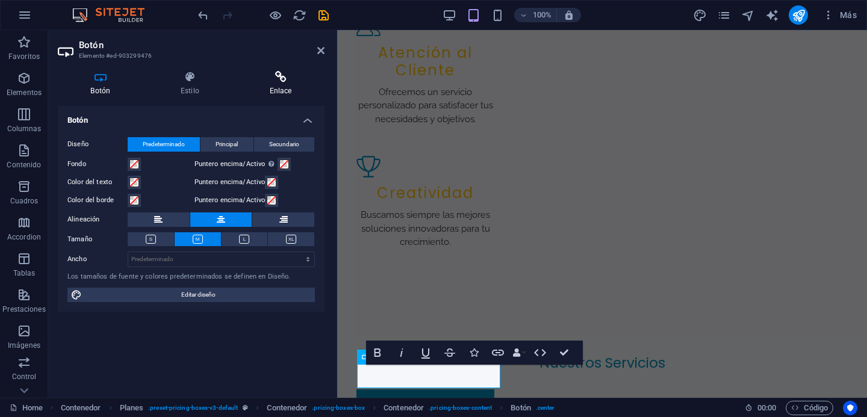
click at [286, 76] on icon at bounding box center [281, 77] width 88 height 12
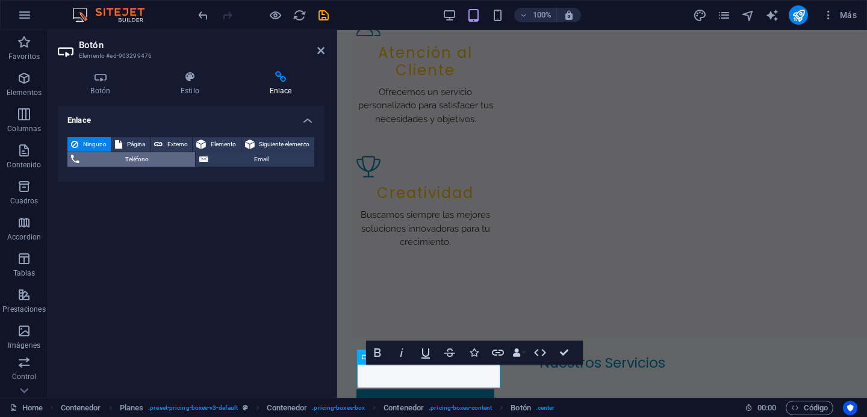
click at [118, 161] on span "Teléfono" at bounding box center [137, 159] width 108 height 14
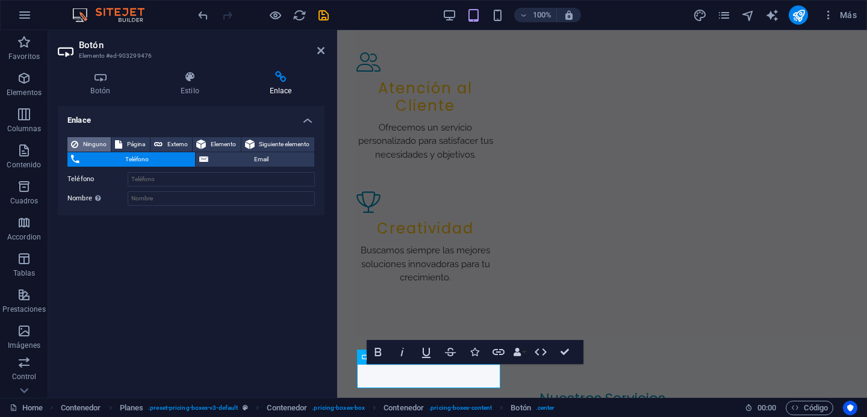
click at [92, 143] on span "Ninguno" at bounding box center [94, 144] width 25 height 14
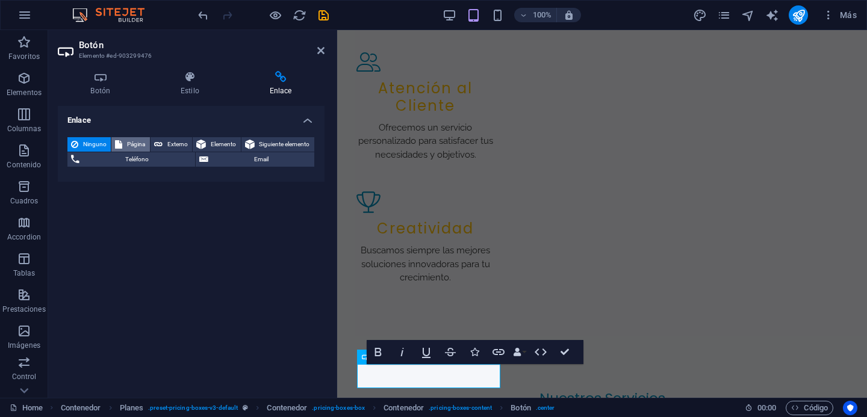
click at [134, 147] on span "Página" at bounding box center [136, 144] width 20 height 14
select select
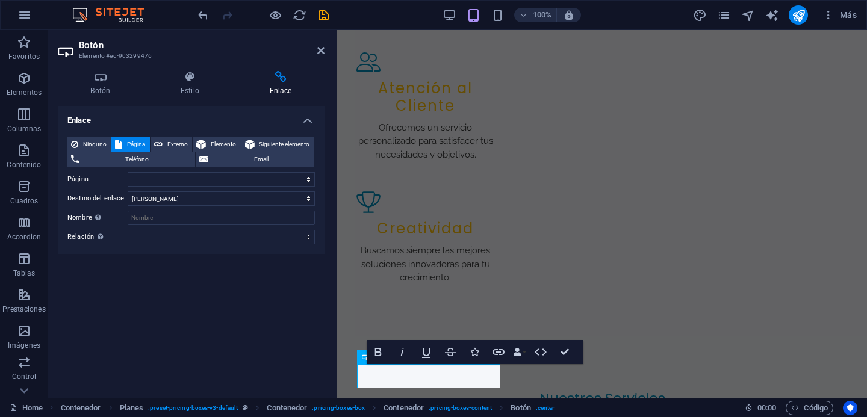
click at [217, 206] on div "Ninguno Página Externo Elemento Siguiente elemento Teléfono Email Página Home S…" at bounding box center [190, 190] width 247 height 107
click at [190, 187] on div "Ninguno Página Externo Elemento Siguiente elemento Teléfono Email Página Home S…" at bounding box center [190, 190] width 247 height 107
click at [192, 183] on select "Home Subpage Legal Notice Privacy" at bounding box center [221, 179] width 187 height 14
click at [204, 199] on select "Nueva pestaña Misma pestaña Superposición" at bounding box center [221, 198] width 187 height 14
click at [128, 191] on select "Nueva pestaña Misma pestaña Superposición" at bounding box center [221, 198] width 187 height 14
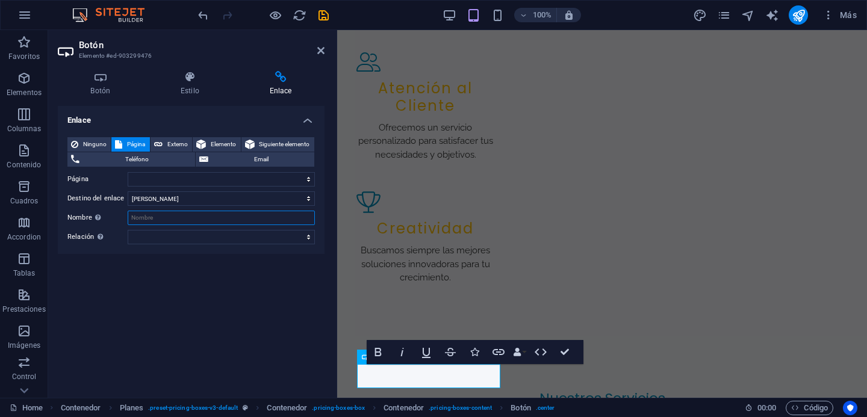
click at [191, 214] on input "Nombre Una descripción adicional del enlace no debería ser igual al texto del e…" at bounding box center [221, 218] width 187 height 14
click at [207, 243] on select "alternativo autor marcador externo ayuda licencia siguiente nofollow noreferrer…" at bounding box center [221, 237] width 187 height 14
click at [270, 159] on span "Email" at bounding box center [261, 159] width 99 height 14
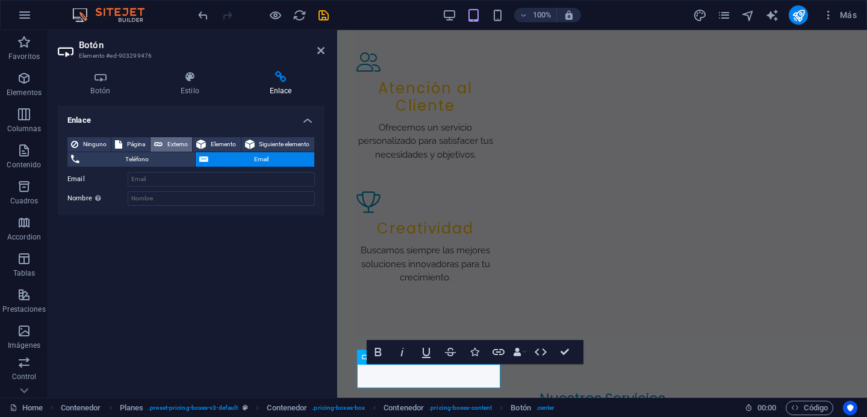
click at [167, 145] on span "Externo" at bounding box center [177, 144] width 22 height 14
select select "blank"
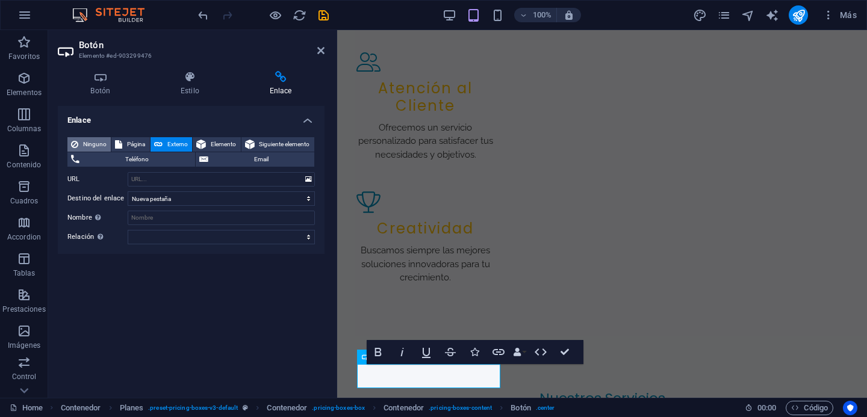
click at [86, 141] on span "Ninguno" at bounding box center [94, 144] width 25 height 14
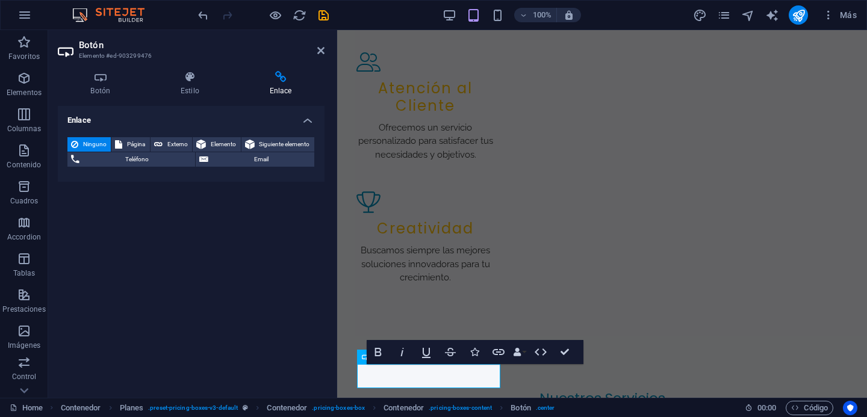
drag, startPoint x: 171, startPoint y: 243, endPoint x: 194, endPoint y: 225, distance: 29.1
click at [172, 241] on div "Enlace Ninguno Página Externo Elemento Siguiente elemento Teléfono Email Página…" at bounding box center [191, 247] width 267 height 282
click at [321, 51] on icon at bounding box center [320, 51] width 7 height 10
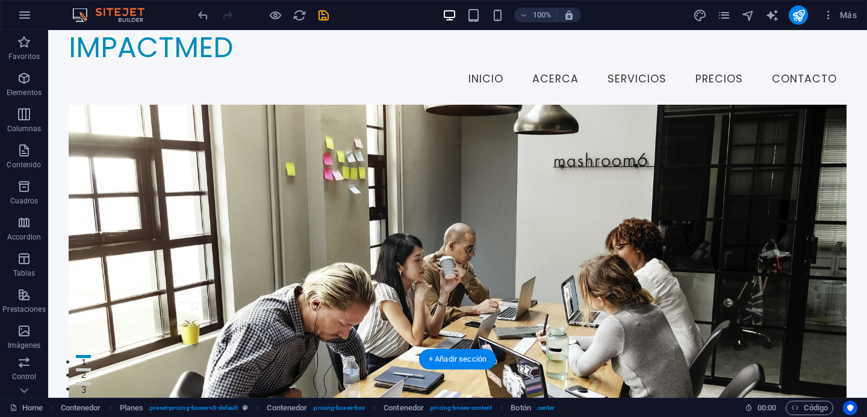
scroll to position [0, 0]
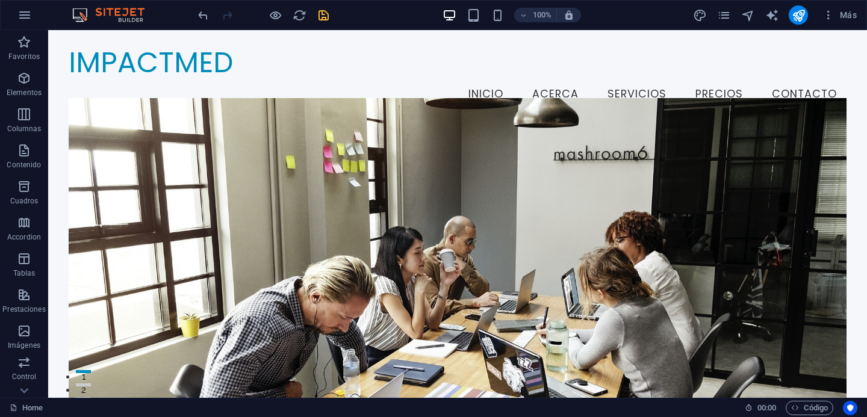
click at [324, 18] on icon "save" at bounding box center [324, 15] width 14 height 14
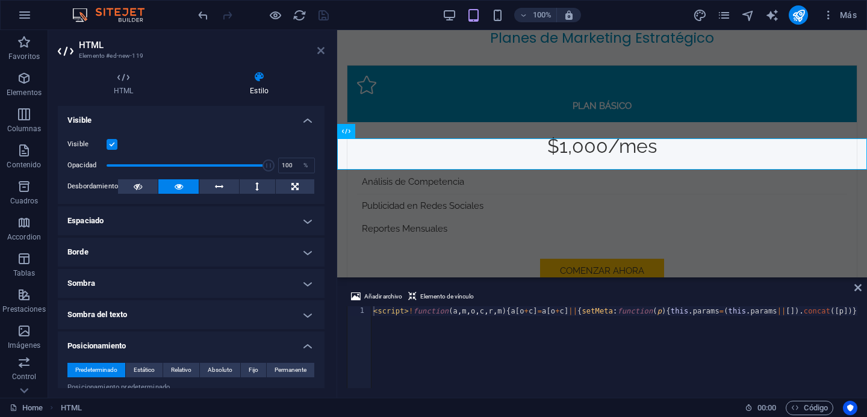
drag, startPoint x: 321, startPoint y: 52, endPoint x: 274, endPoint y: 25, distance: 53.9
click at [321, 52] on icon at bounding box center [320, 51] width 7 height 10
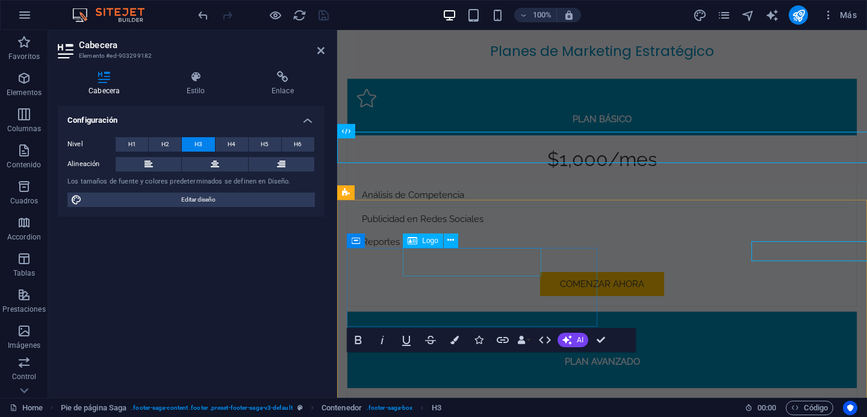
scroll to position [2790, 0]
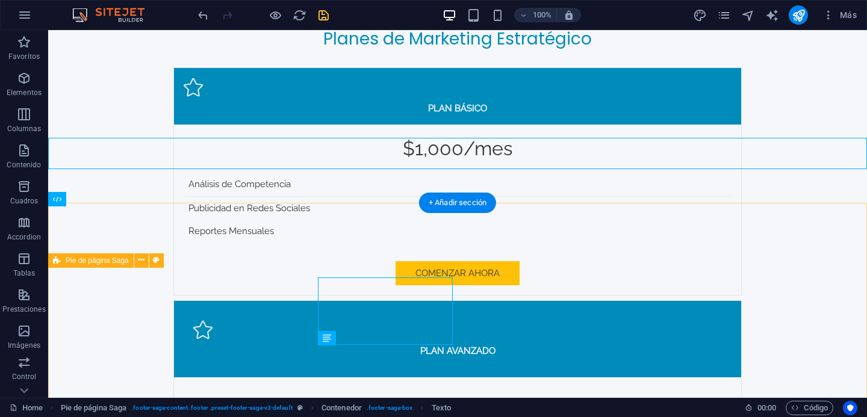
scroll to position [2784, 0]
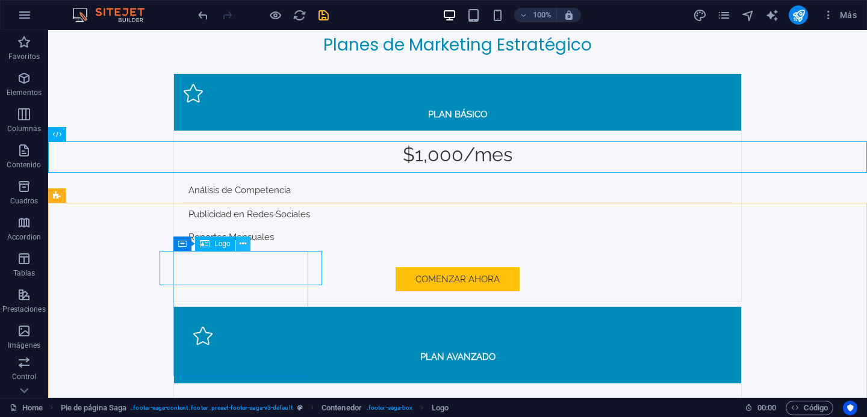
click at [243, 244] on icon at bounding box center [243, 244] width 7 height 13
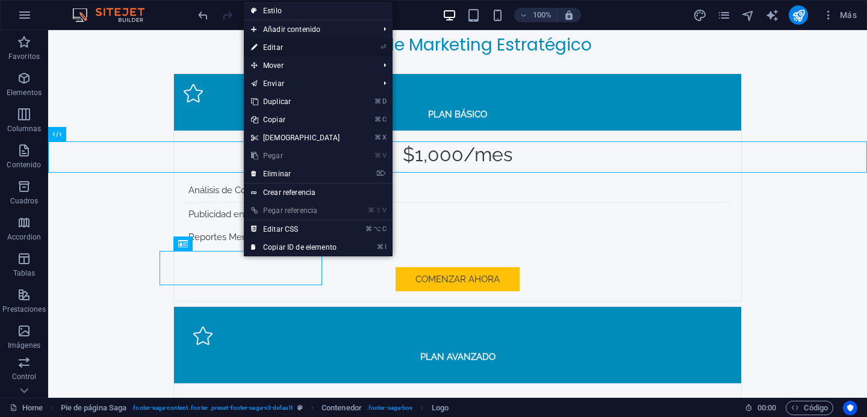
click at [297, 44] on link "⏎ Editar" at bounding box center [296, 48] width 104 height 18
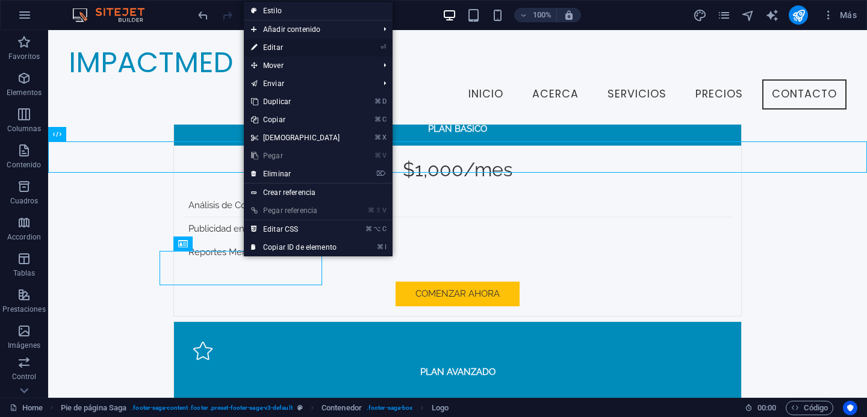
scroll to position [2790, 0]
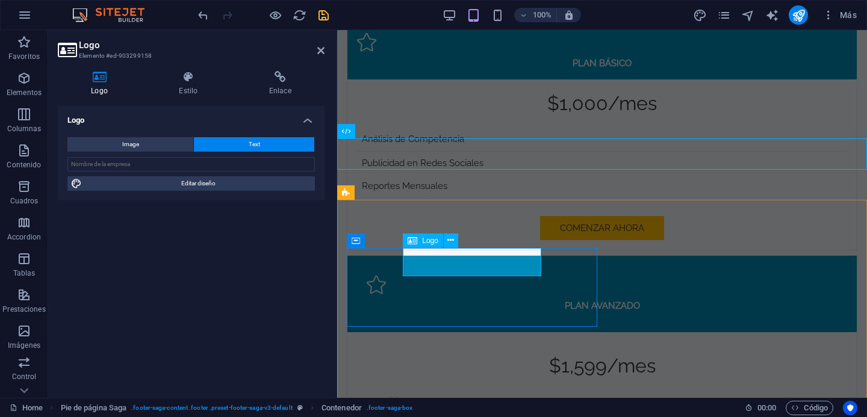
scroll to position [2784, 0]
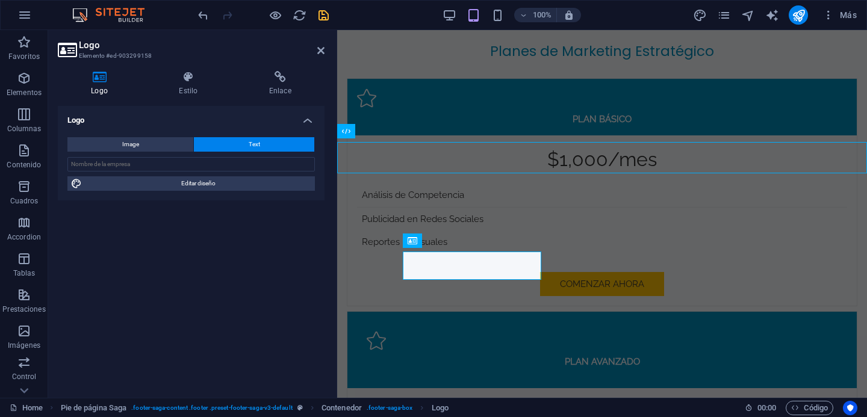
scroll to position [2790, 0]
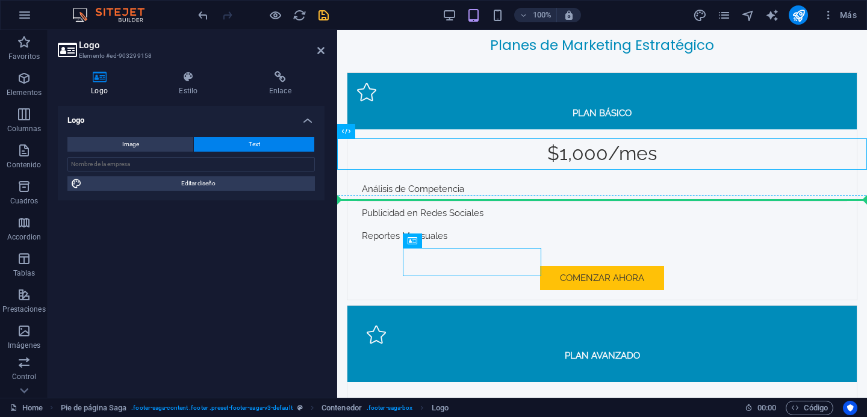
drag, startPoint x: 418, startPoint y: 265, endPoint x: 376, endPoint y: 265, distance: 42.7
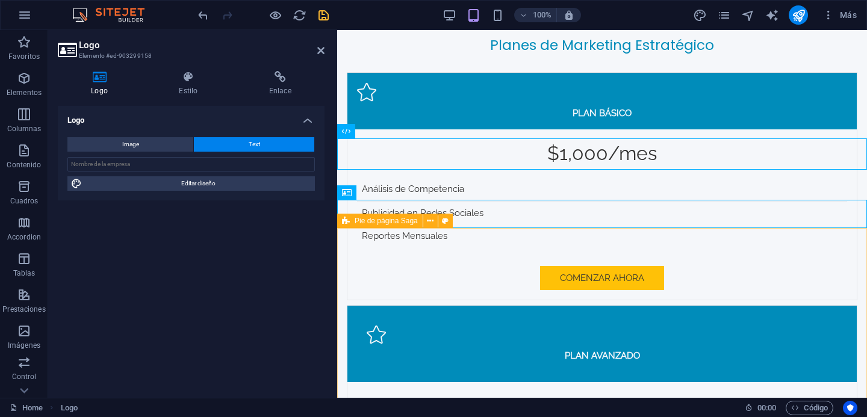
scroll to position [2784, 0]
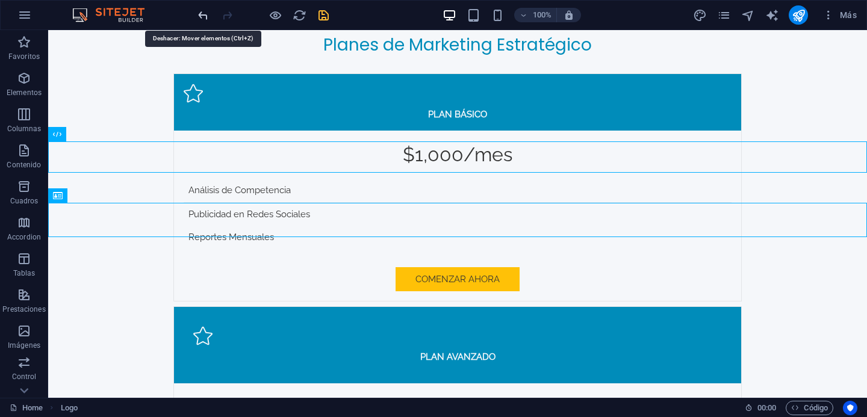
click at [201, 14] on icon "undo" at bounding box center [203, 15] width 14 height 14
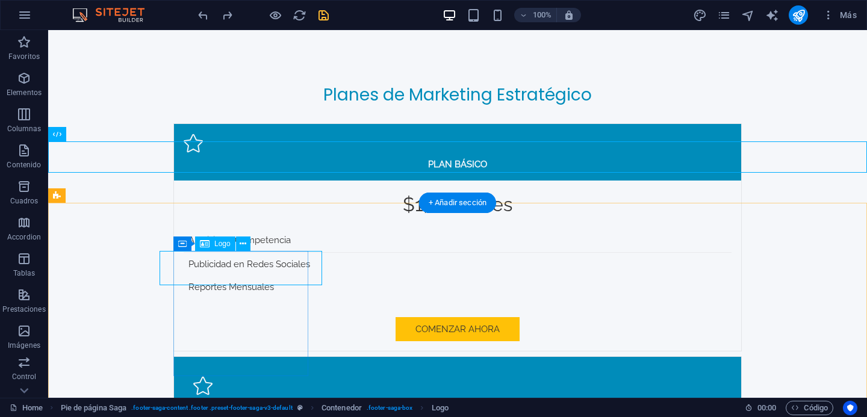
scroll to position [2790, 0]
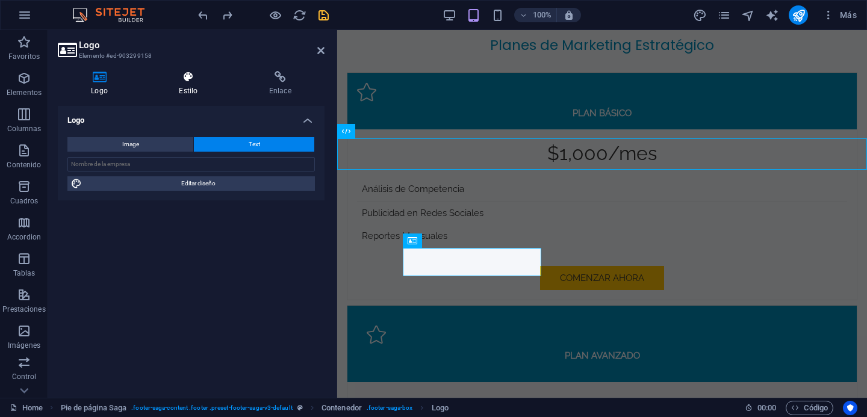
click at [185, 80] on icon at bounding box center [188, 77] width 85 height 12
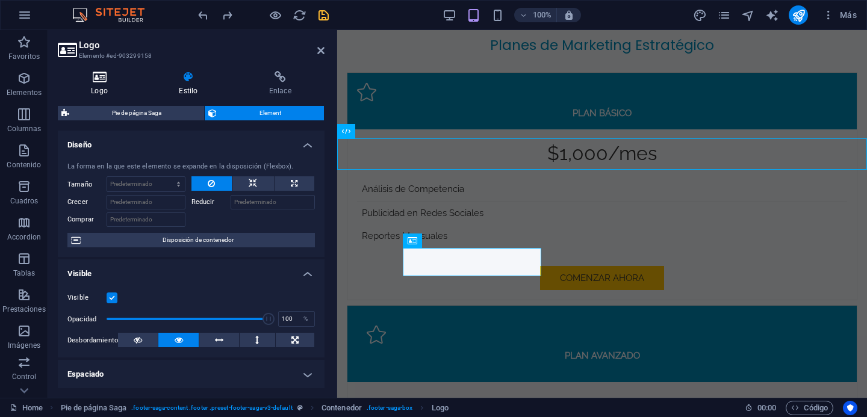
click at [104, 84] on h4 "Logo" at bounding box center [102, 83] width 88 height 25
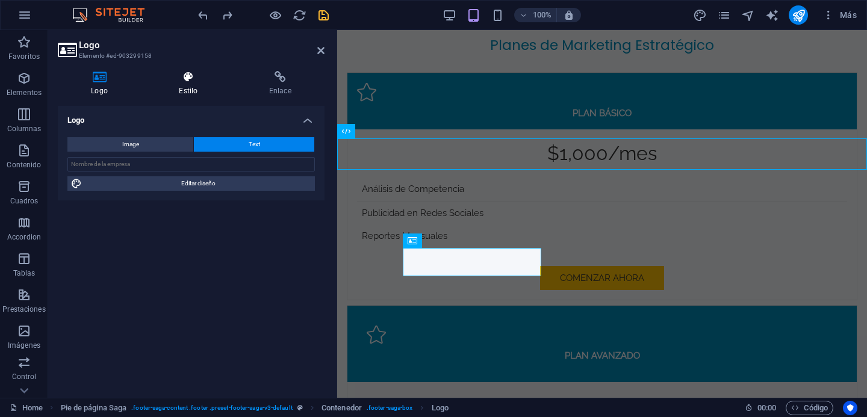
click at [178, 82] on icon at bounding box center [188, 77] width 85 height 12
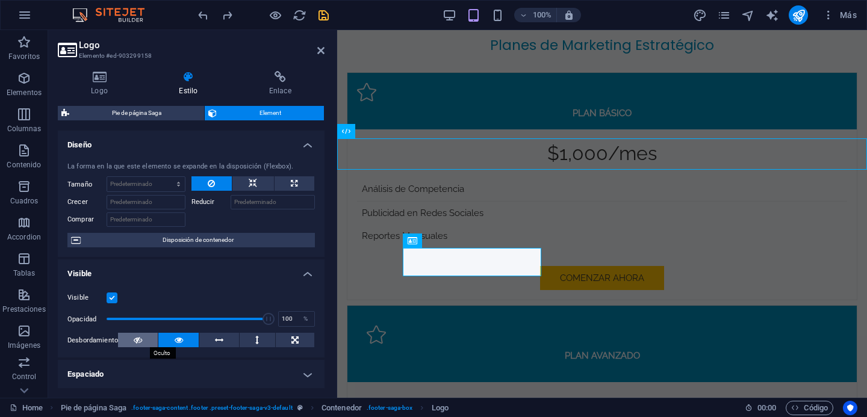
click at [134, 341] on icon at bounding box center [138, 340] width 8 height 14
click at [171, 341] on button at bounding box center [178, 340] width 40 height 14
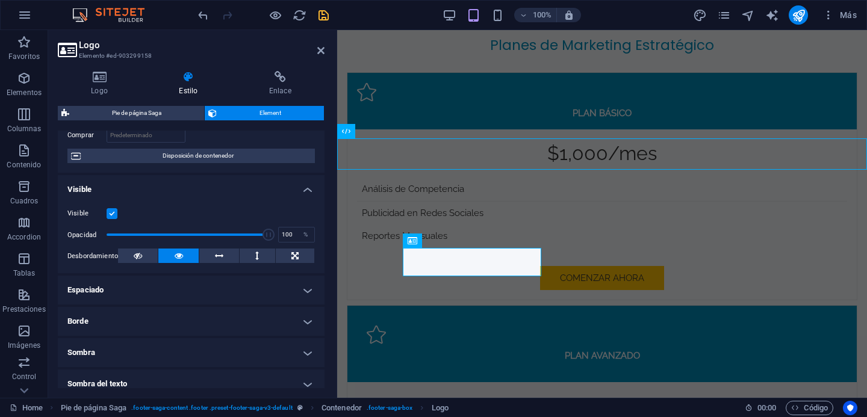
scroll to position [85, 0]
click at [232, 285] on h4 "Espaciado" at bounding box center [191, 288] width 267 height 29
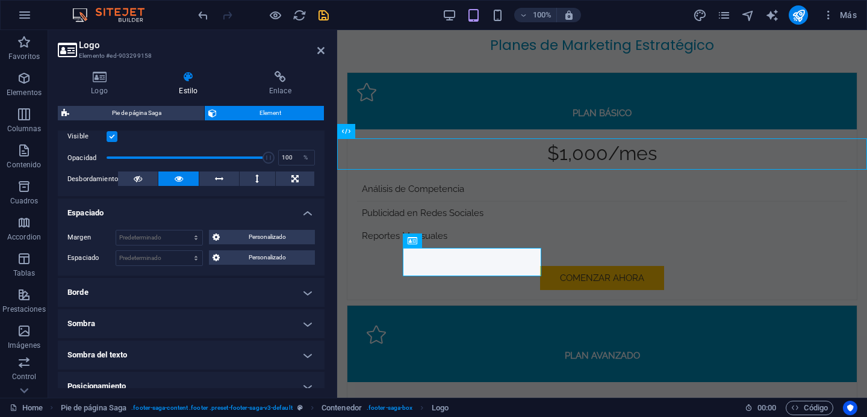
scroll to position [162, 0]
click at [184, 291] on h4 "Borde" at bounding box center [191, 291] width 267 height 29
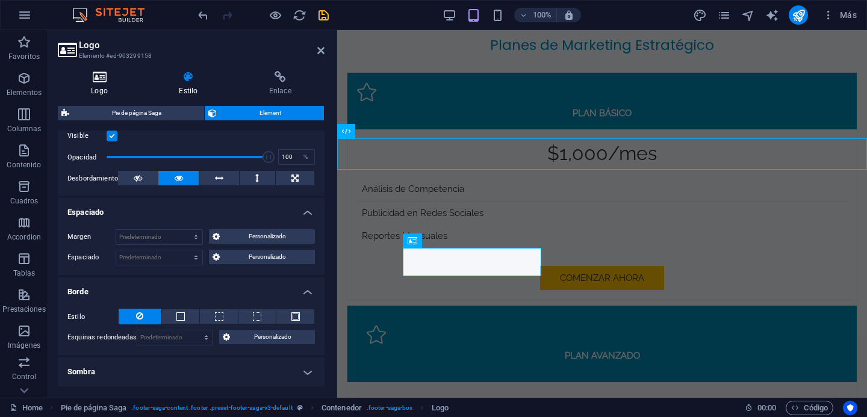
click at [101, 88] on h4 "Logo" at bounding box center [102, 83] width 88 height 25
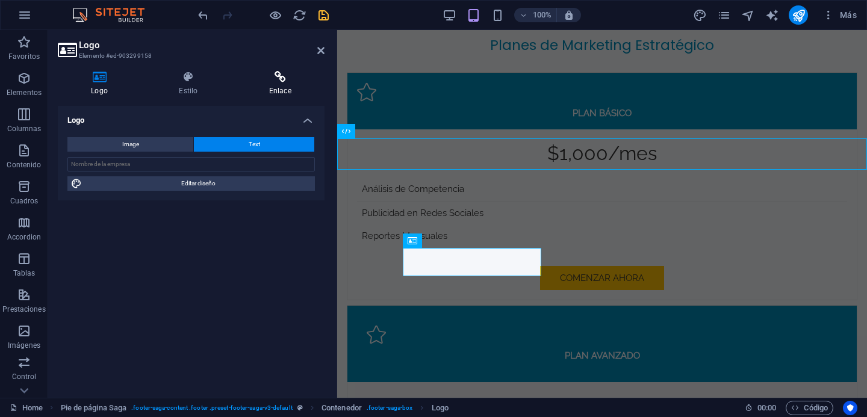
click at [283, 82] on icon at bounding box center [280, 77] width 88 height 12
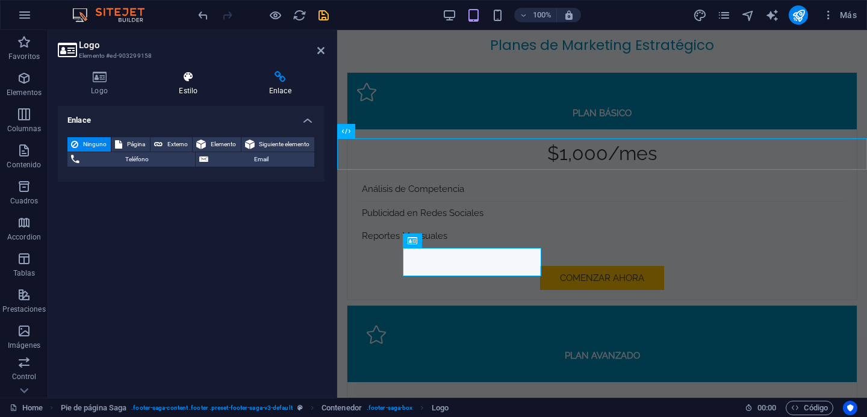
click at [189, 84] on h4 "Estilo" at bounding box center [191, 83] width 90 height 25
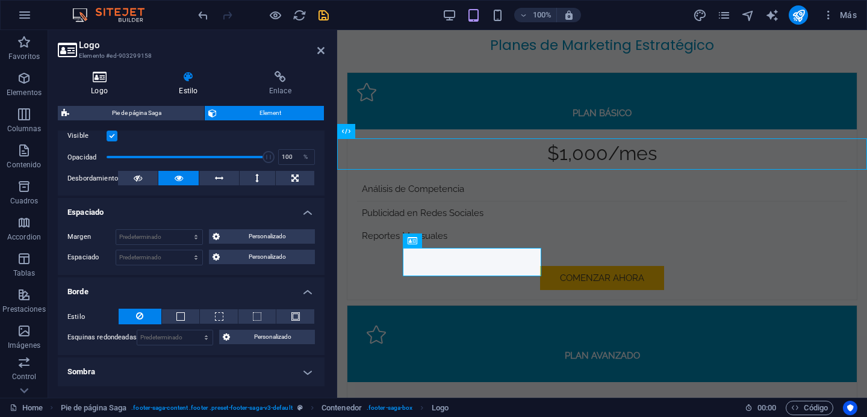
click at [98, 78] on icon at bounding box center [99, 77] width 83 height 12
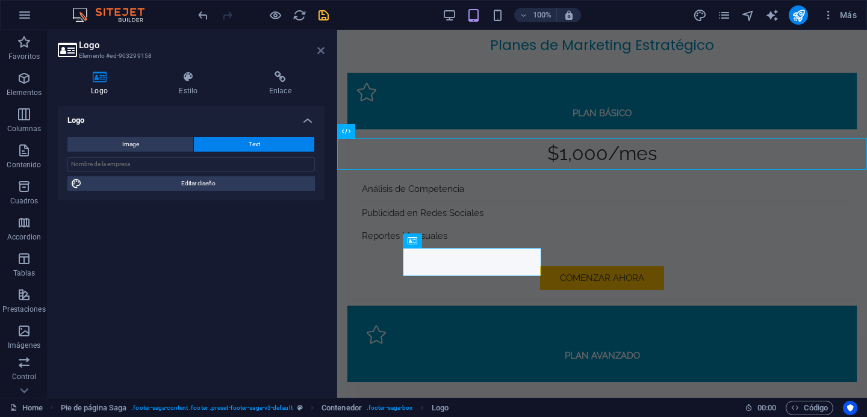
click at [318, 51] on icon at bounding box center [320, 51] width 7 height 10
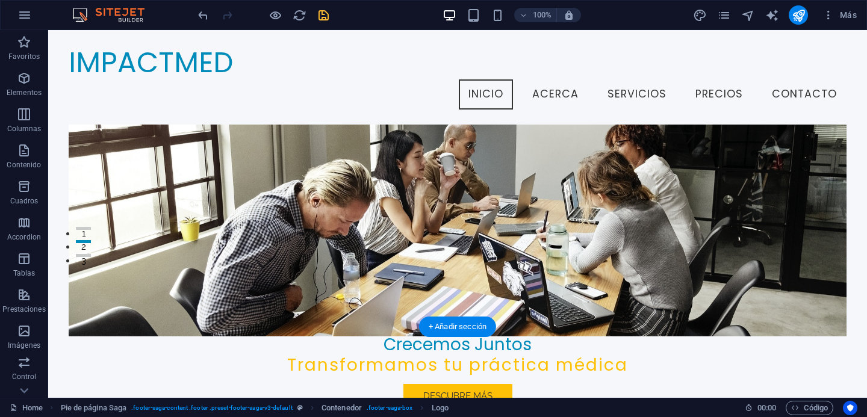
scroll to position [0, 0]
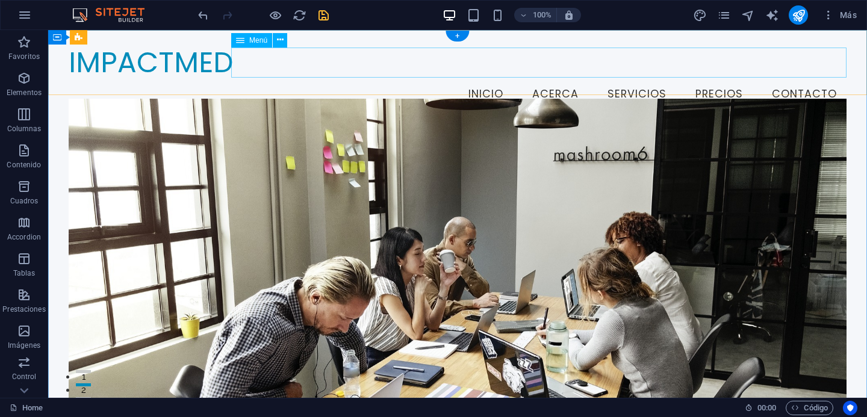
click at [489, 79] on nav "Inicio Acerca Servicios Precios Contacto" at bounding box center [458, 94] width 778 height 30
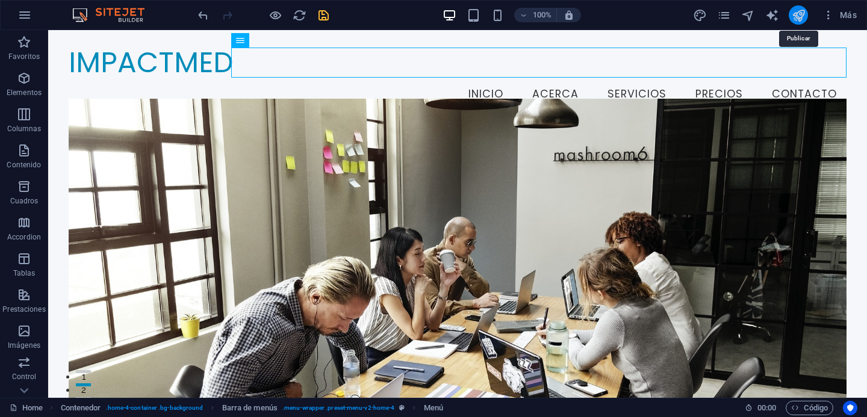
click at [797, 13] on icon "publish" at bounding box center [798, 15] width 14 height 14
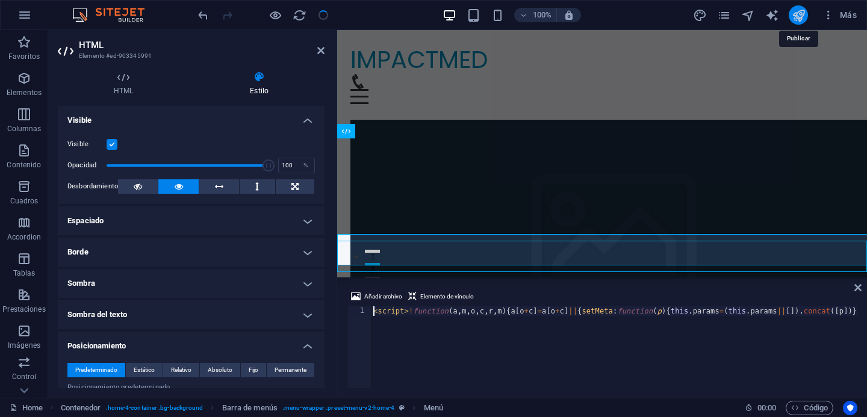
scroll to position [2687, 0]
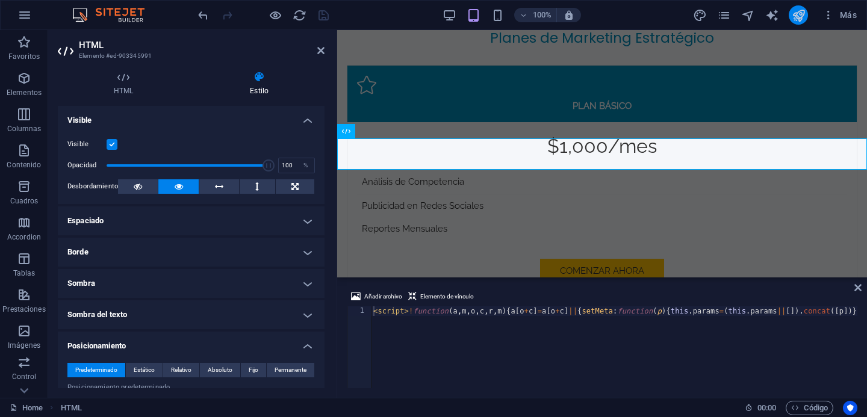
click at [801, 18] on icon "publish" at bounding box center [798, 15] width 14 height 14
click at [797, 19] on icon "publish" at bounding box center [798, 15] width 14 height 14
